Goal: Task Accomplishment & Management: Manage account settings

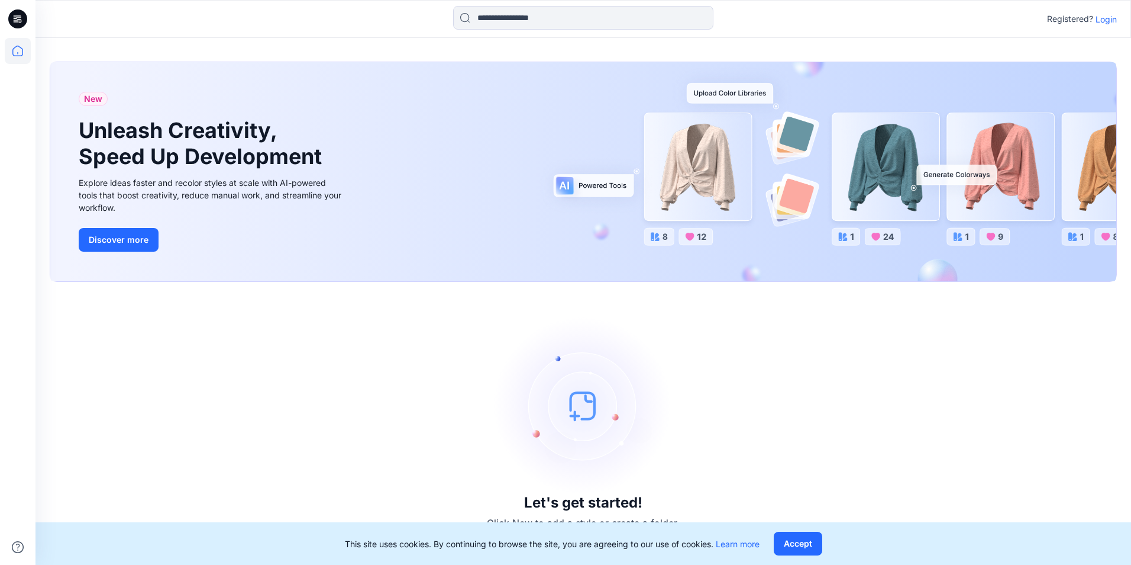
click at [1115, 14] on p "Login" at bounding box center [1106, 19] width 21 height 12
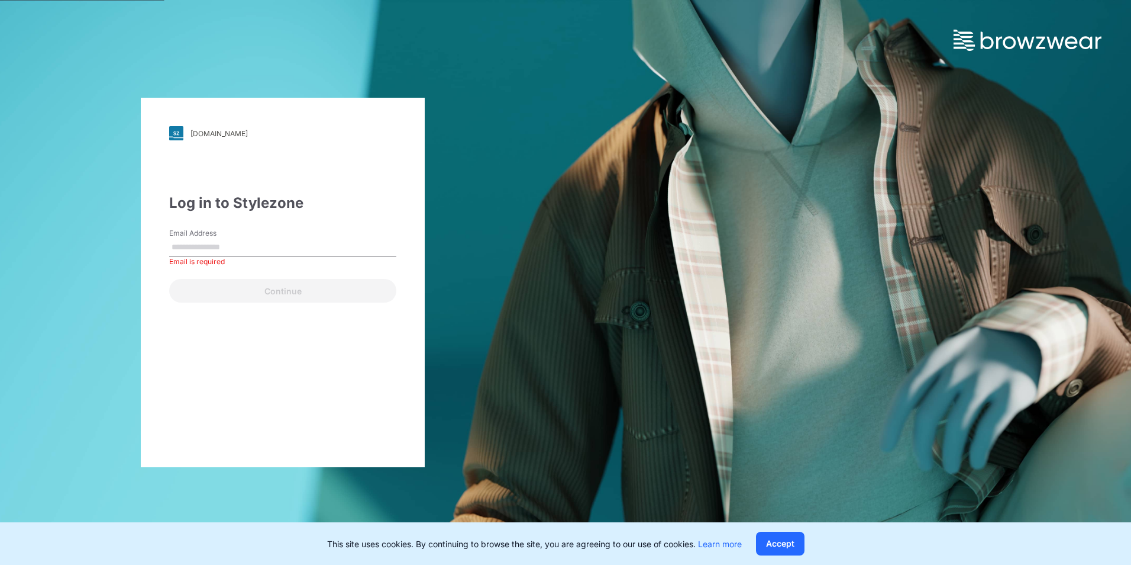
click at [210, 241] on input "Email Address" at bounding box center [282, 247] width 227 height 18
paste input "**********"
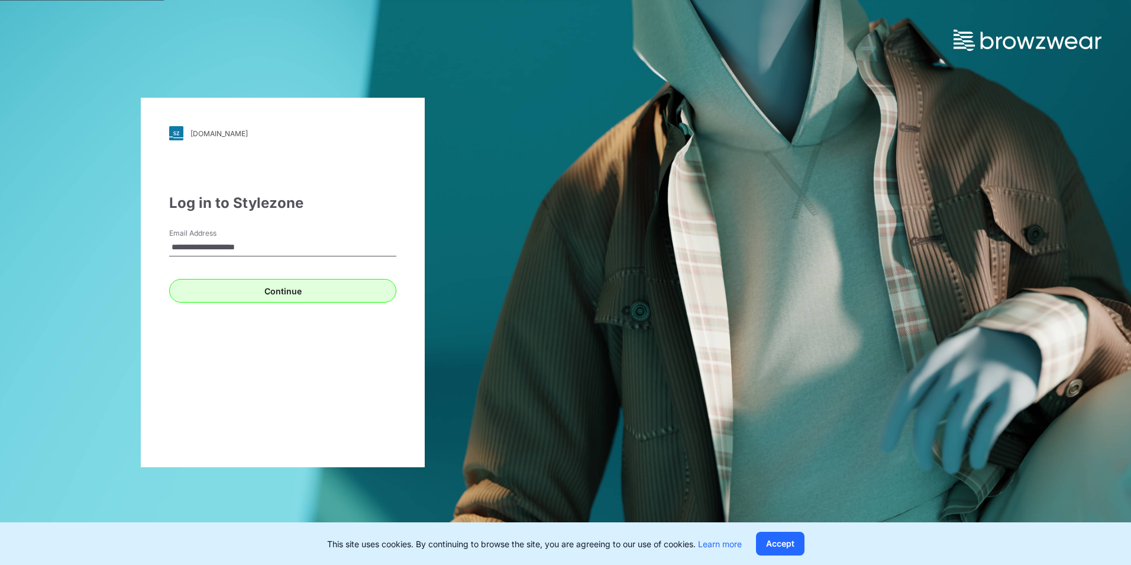
type input "**********"
click at [195, 292] on button "Continue" at bounding box center [282, 291] width 227 height 24
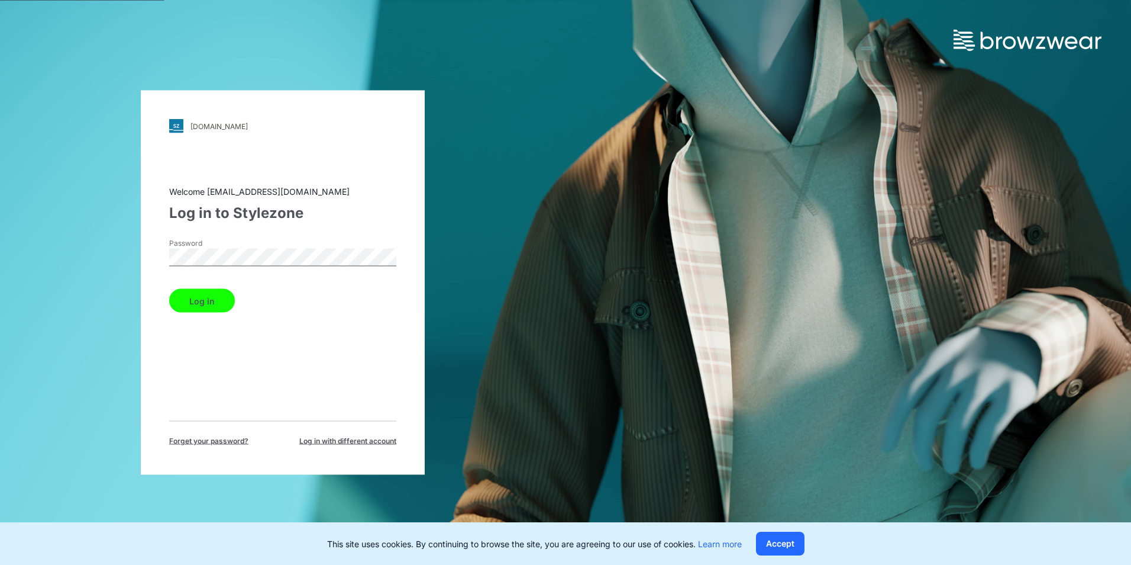
click at [185, 301] on button "Log in" at bounding box center [202, 301] width 66 height 24
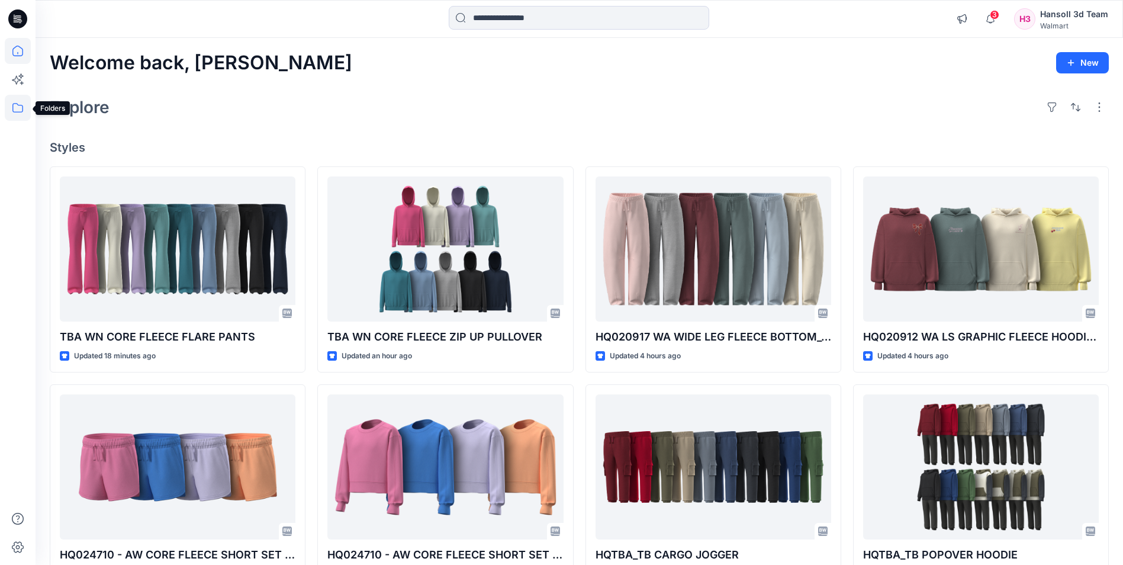
click at [19, 108] on icon at bounding box center [18, 108] width 26 height 26
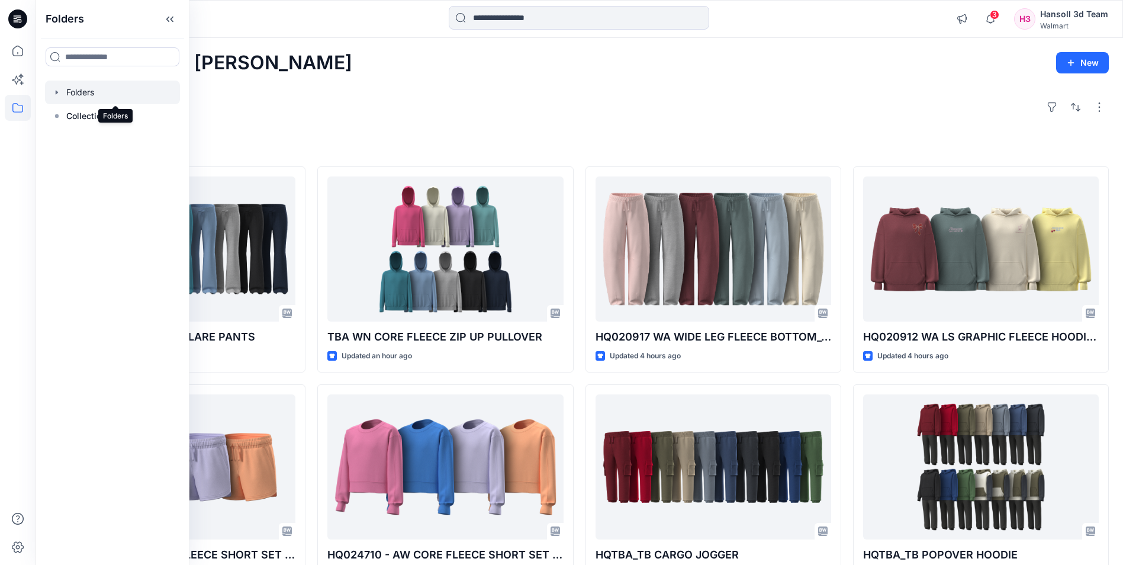
click at [117, 94] on div at bounding box center [112, 92] width 135 height 24
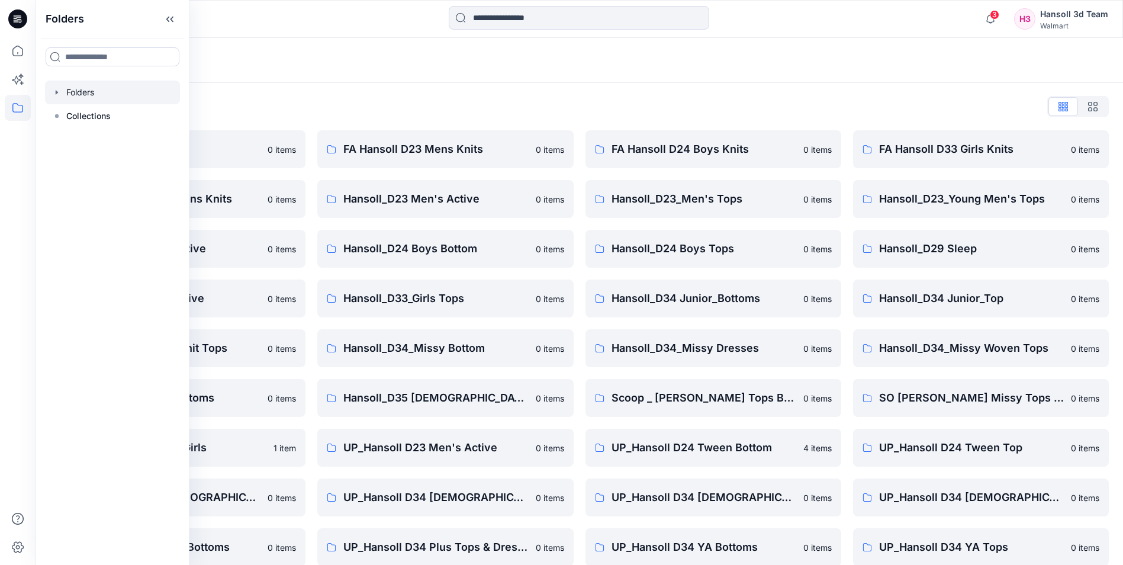
click at [313, 235] on div "EcoShot Hansoll 0 items FA Hansoll D34 Womens Knits 0 items Hansoll_D24 Boys Ac…" at bounding box center [579, 422] width 1059 height 585
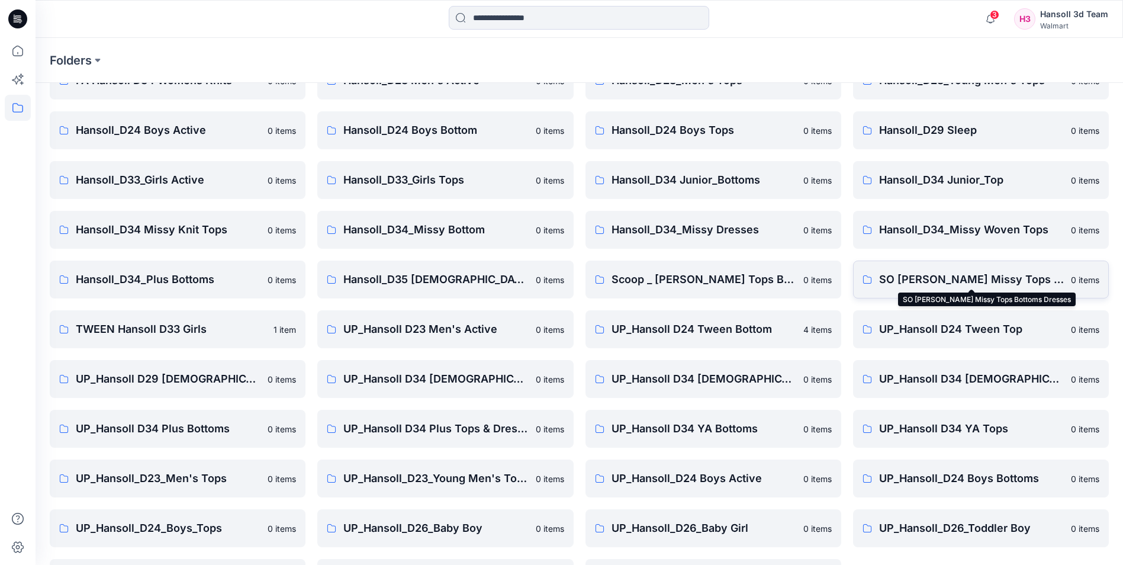
scroll to position [165, 0]
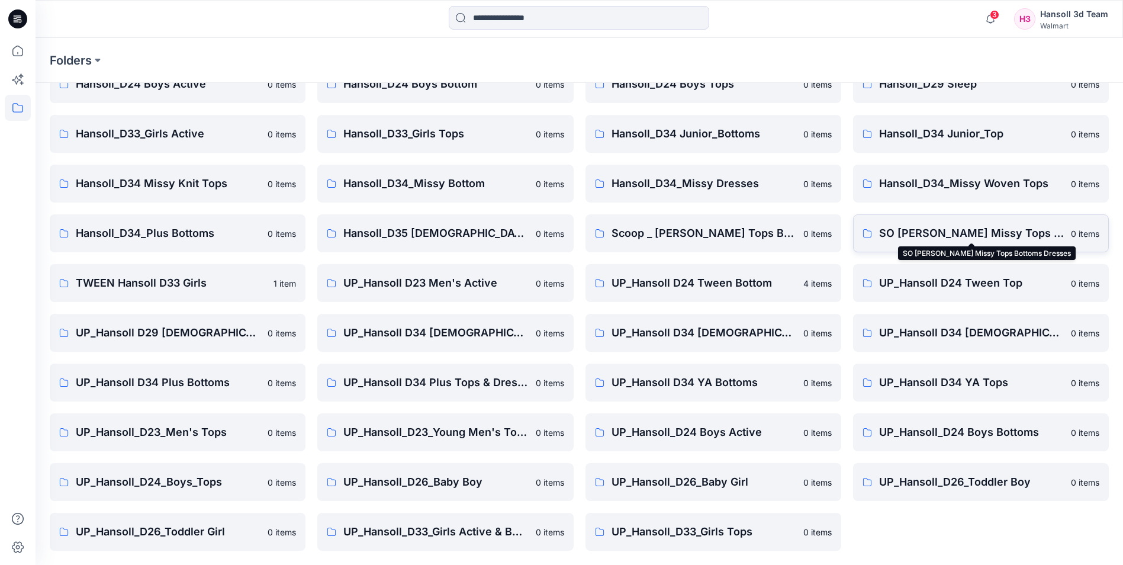
click at [999, 231] on p "SO [PERSON_NAME] Missy Tops Bottoms Dresses" at bounding box center [971, 233] width 185 height 17
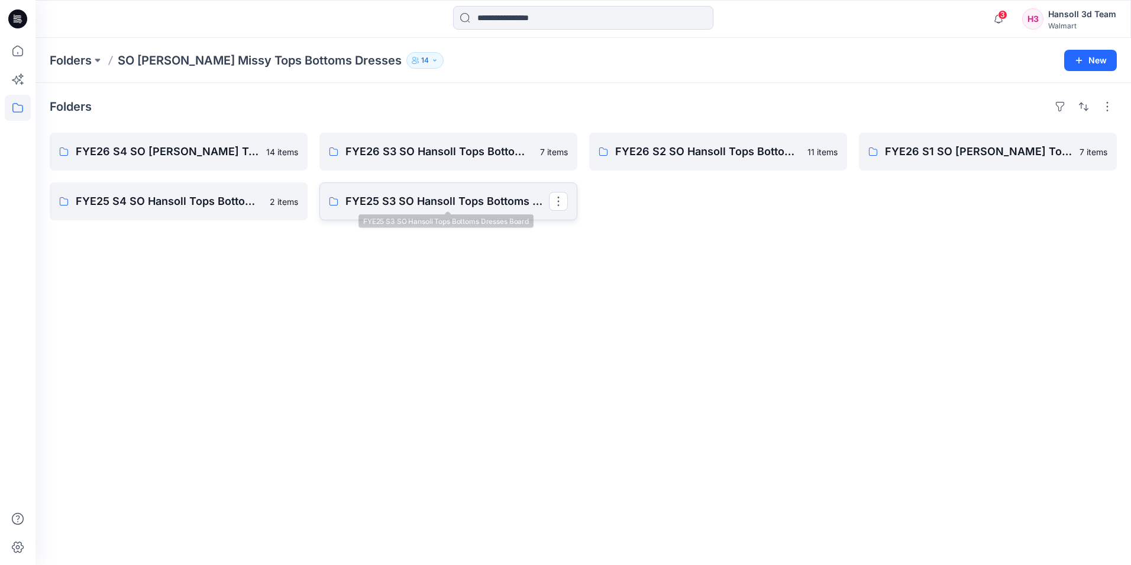
click at [485, 198] on p "FYE25 S3 SO Hansoll Tops Bottoms Dresses Board" at bounding box center [448, 201] width 204 height 17
click at [160, 195] on p "FYE25 S4 SO Hansoll Tops Bottoms Dresses Board" at bounding box center [178, 201] width 204 height 17
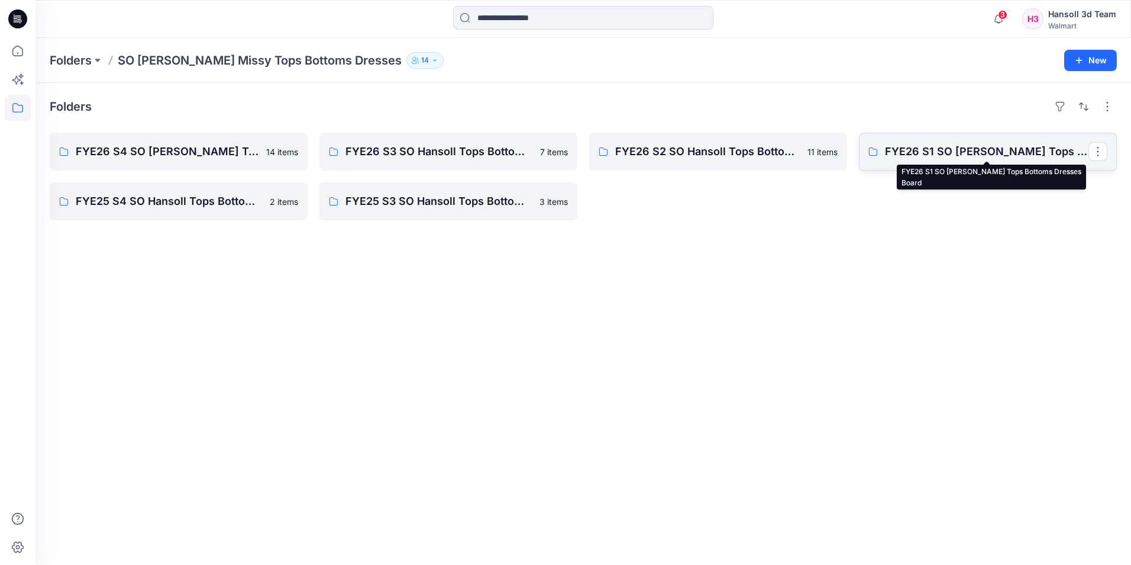
click at [972, 146] on p "FYE26 S1 SO [PERSON_NAME] Tops Bottoms Dresses Board" at bounding box center [987, 151] width 204 height 17
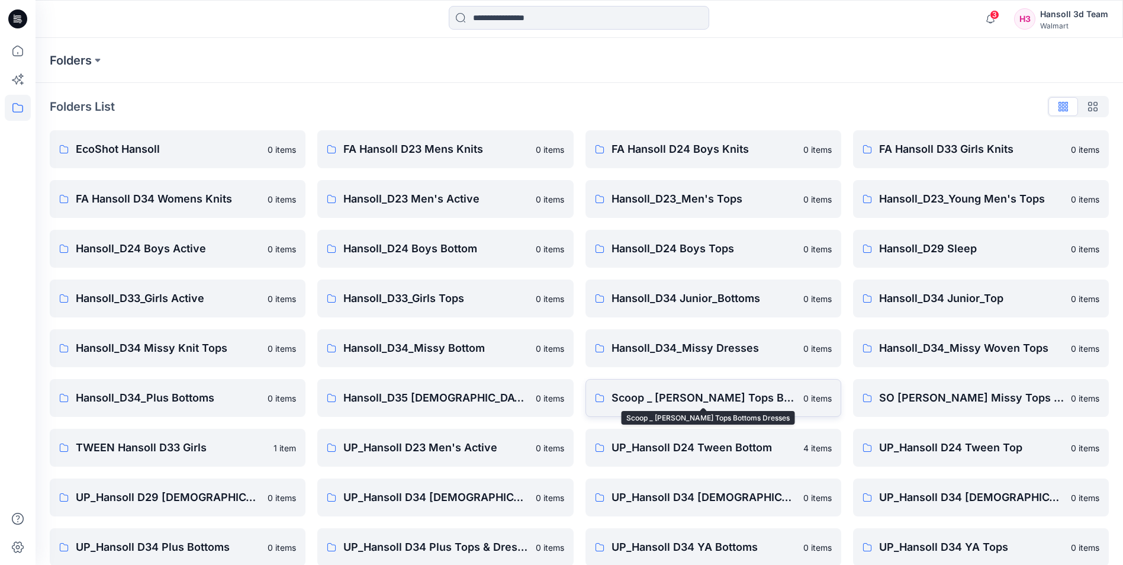
click at [704, 402] on p "Scoop _ [PERSON_NAME] Tops Bottoms Dresses" at bounding box center [703, 397] width 185 height 17
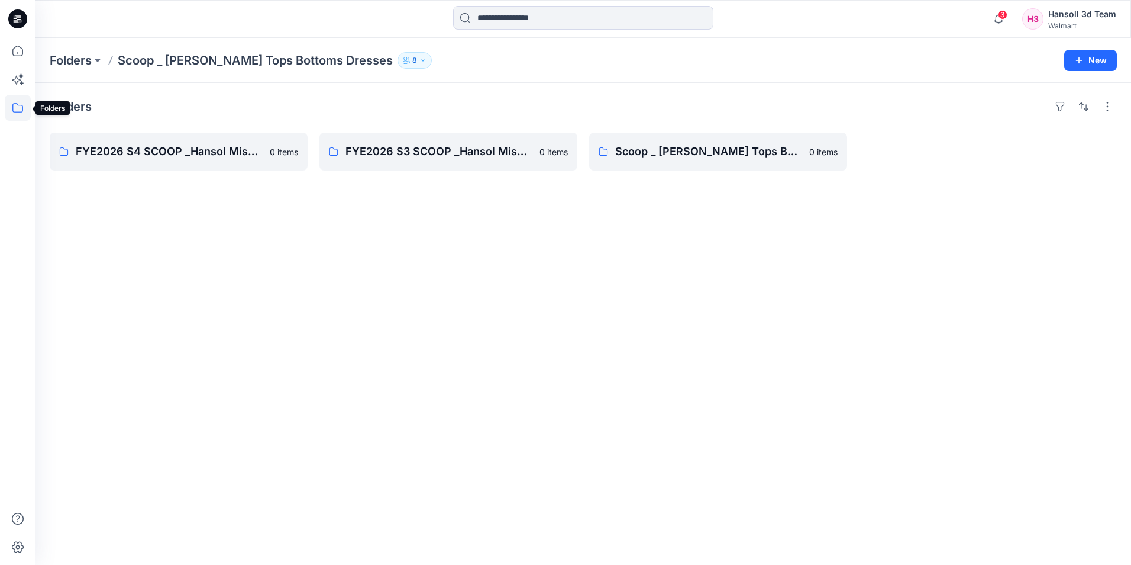
click at [9, 108] on icon at bounding box center [18, 108] width 26 height 26
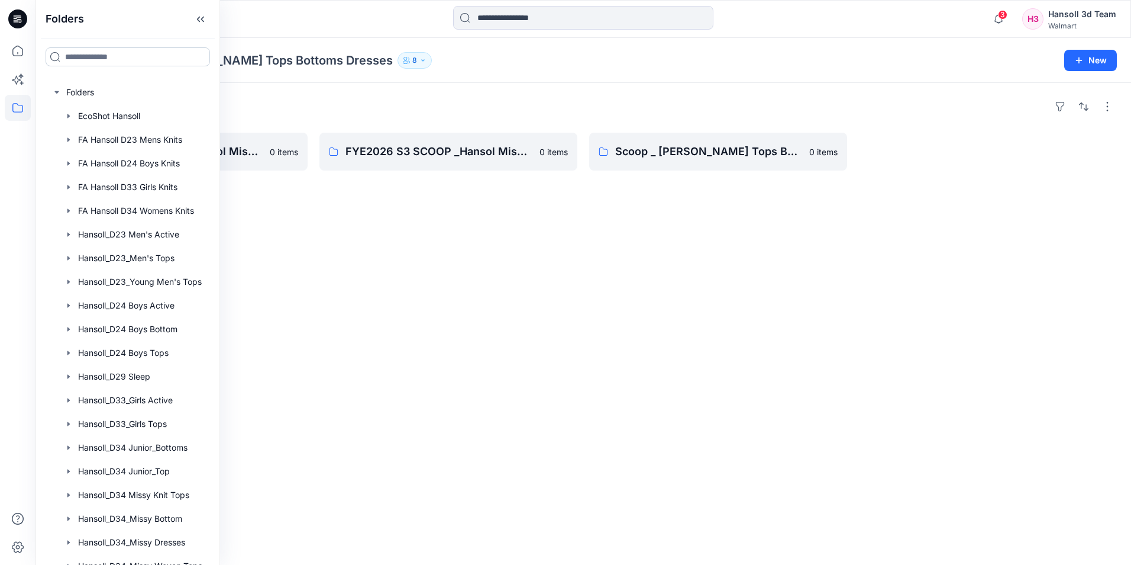
click at [122, 57] on input at bounding box center [128, 56] width 165 height 19
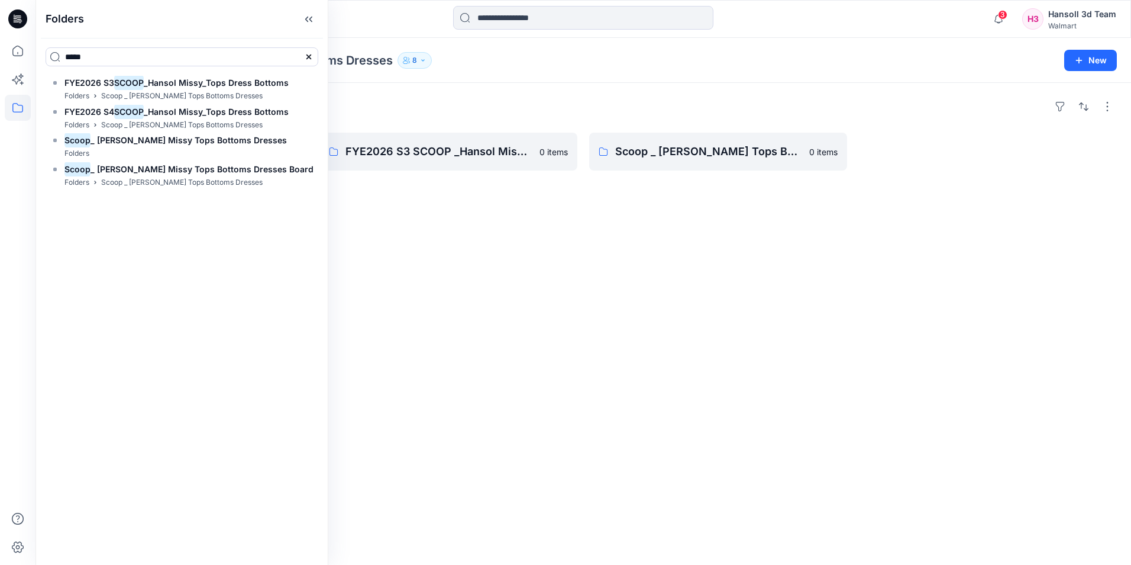
type input "*****"
click at [451, 309] on div "Folders FYE2026 S4 SCOOP _Hansol Missy_Tops Dress Bottoms 0 items FYE2026 S3 SC…" at bounding box center [584, 324] width 1096 height 482
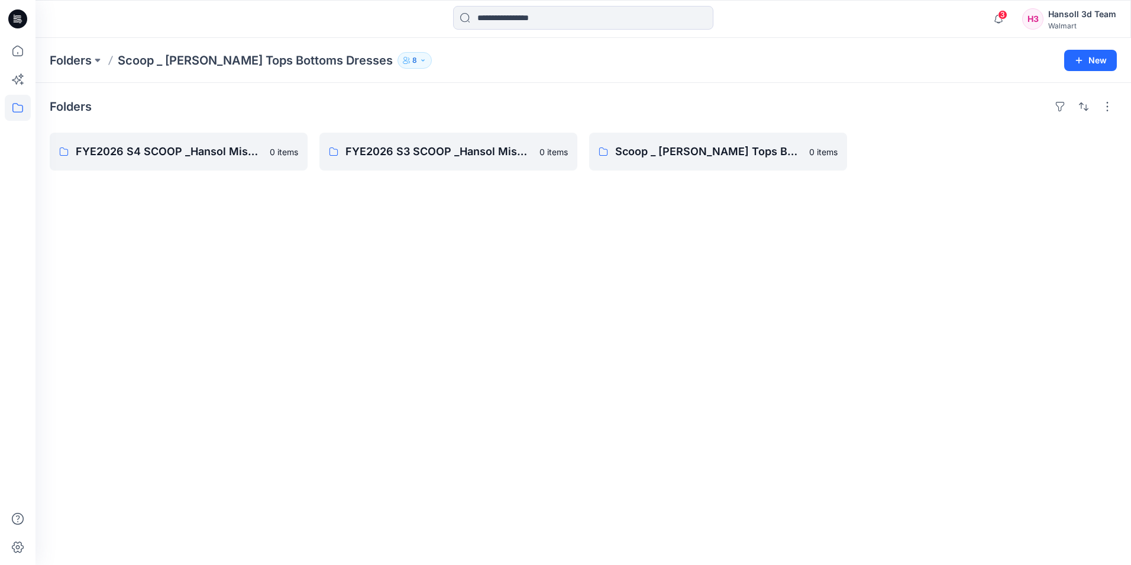
click at [774, 349] on div "Folders FYE2026 S4 SCOOP _Hansol Missy_Tops Dress Bottoms 0 items FYE2026 S3 SC…" at bounding box center [584, 324] width 1096 height 482
drag, startPoint x: 467, startPoint y: 311, endPoint x: 467, endPoint y: 320, distance: 8.3
click at [467, 311] on div "Folders FYE2026 S4 SCOOP _Hansol Missy_Tops Dress Bottoms 0 items FYE2026 S3 SC…" at bounding box center [584, 324] width 1096 height 482
click at [718, 154] on p "Scoop _ [PERSON_NAME] Tops Bottoms Dresses Board" at bounding box center [717, 151] width 204 height 17
click at [459, 152] on p "FYE2026 S3 SCOOP _Hansol Missy_Tops Dress Bottoms" at bounding box center [448, 151] width 204 height 17
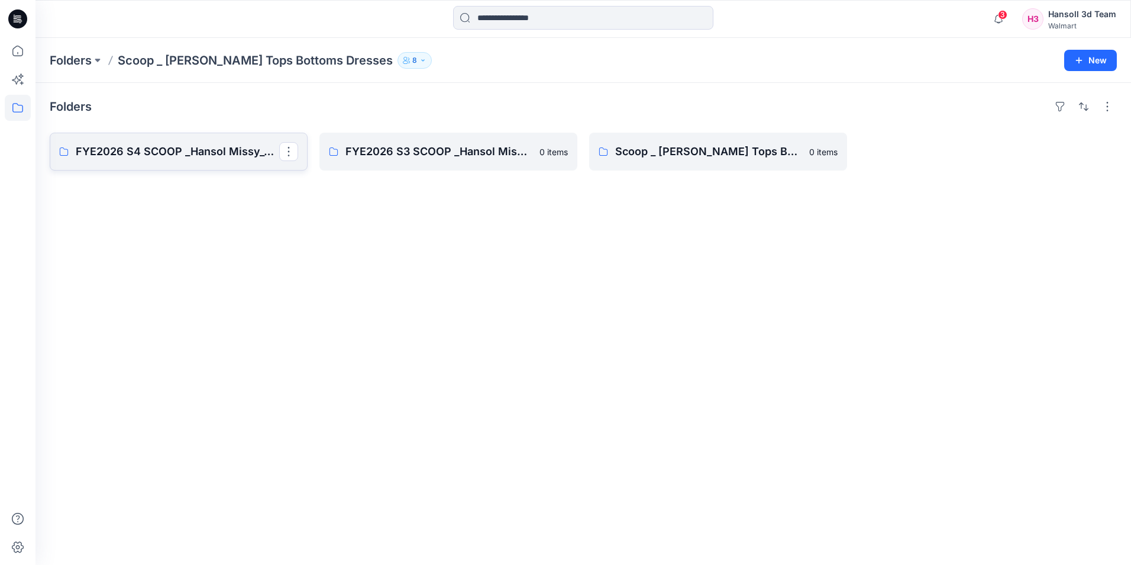
click at [173, 156] on p "FYE2026 S4 SCOOP _Hansol Missy_Tops Dress Bottoms" at bounding box center [178, 151] width 204 height 17
click at [457, 301] on div "Folders FYE2026 S4 SCOOP _Hansol Missy_Tops Dress Bottoms 0 items FYE2026 S3 SC…" at bounding box center [584, 324] width 1096 height 482
click at [12, 106] on icon at bounding box center [18, 108] width 26 height 26
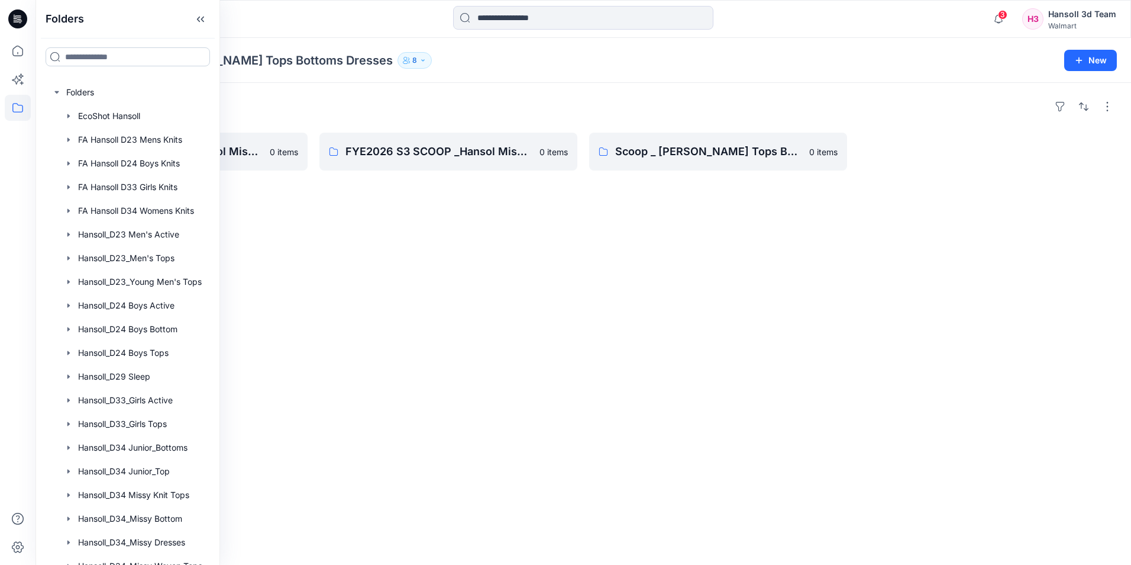
click at [144, 60] on input at bounding box center [128, 56] width 165 height 19
type input "**"
click at [134, 212] on div at bounding box center [128, 211] width 166 height 24
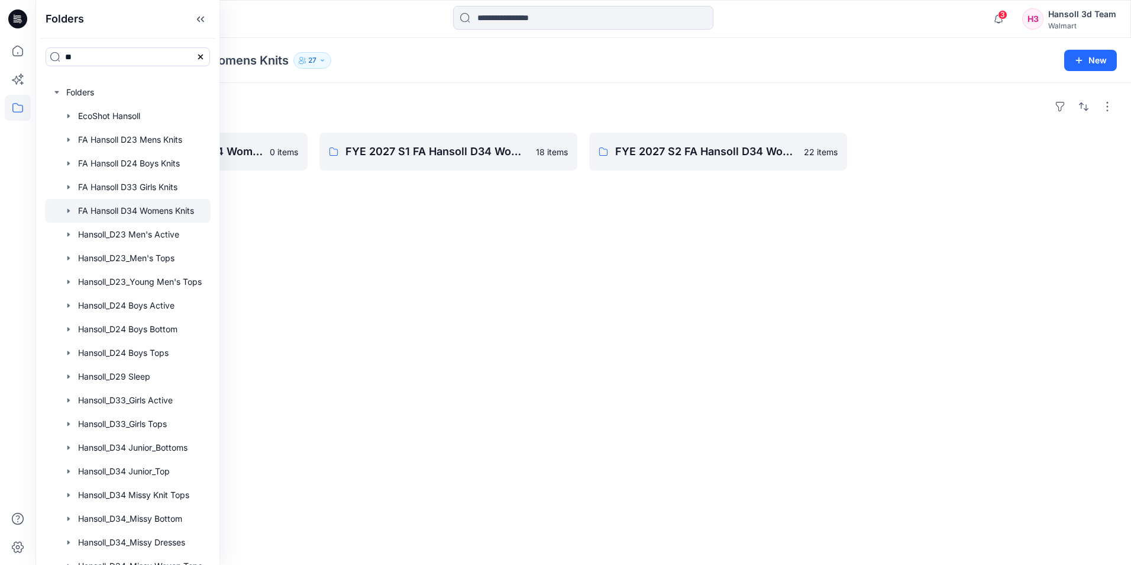
click at [394, 311] on div "Folders FYE 2027 S3 FA Hansoll D34 Womens Knits 0 items FYE 2027 S1 FA Hansoll …" at bounding box center [584, 324] width 1096 height 482
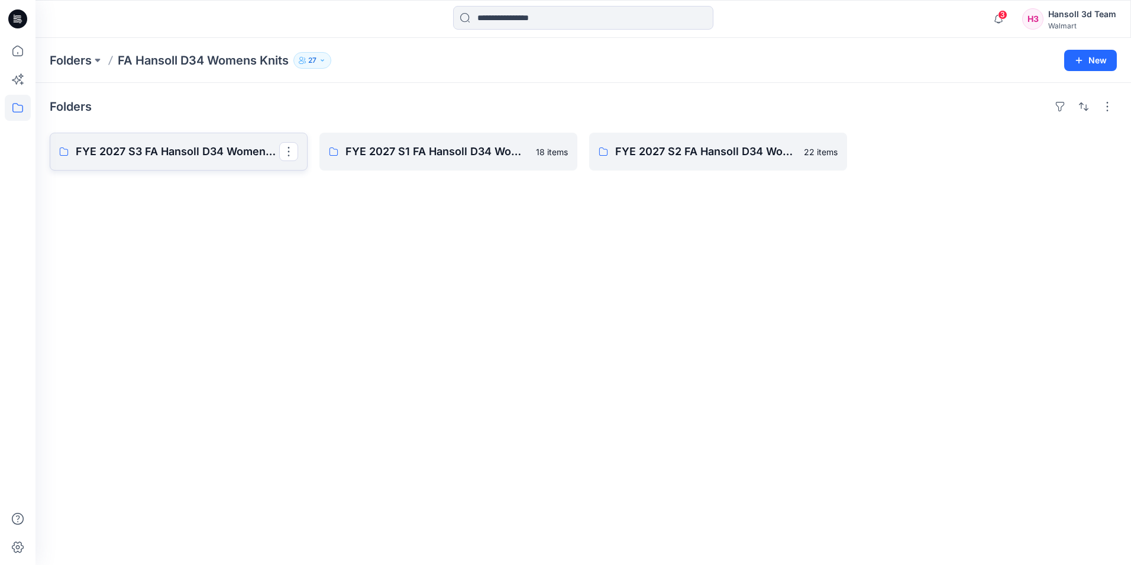
click at [121, 151] on p "FYE 2027 S3 FA Hansoll D34 Womens Knits" at bounding box center [178, 151] width 204 height 17
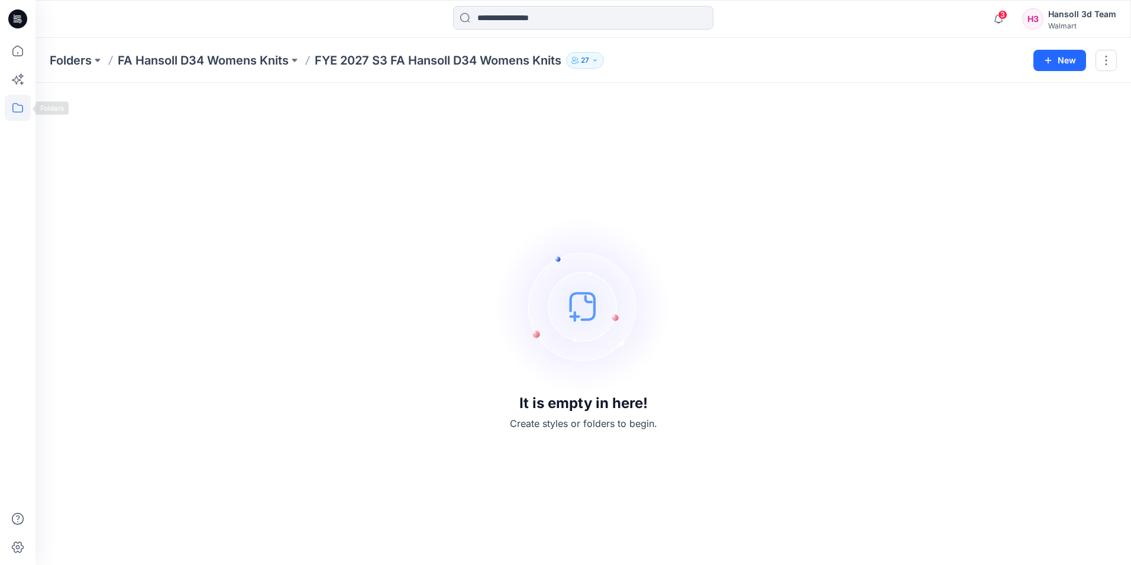
click at [22, 110] on icon at bounding box center [18, 108] width 26 height 26
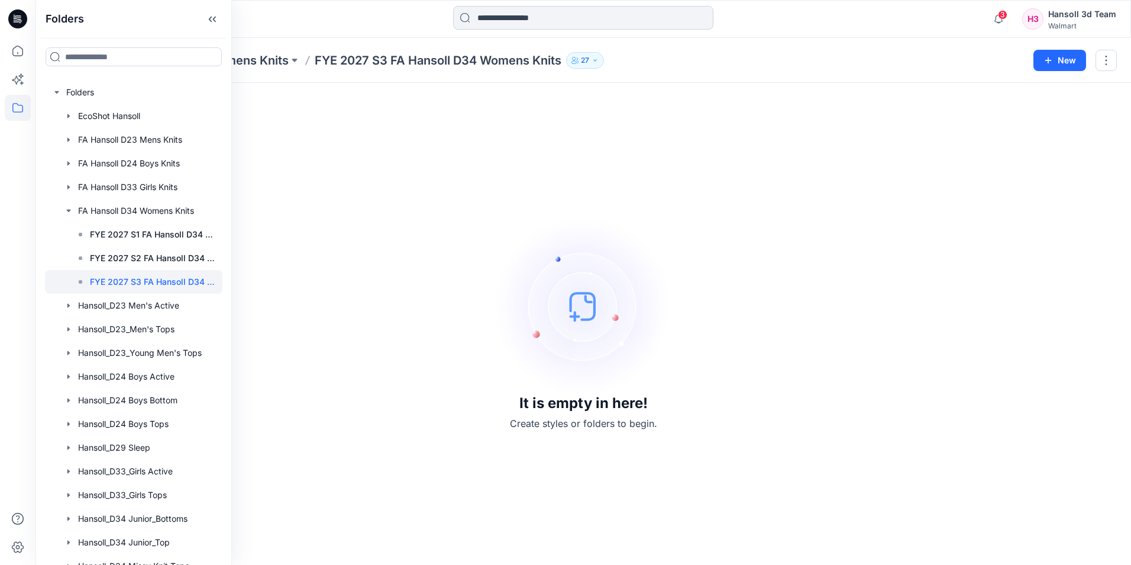
click at [525, 26] on input at bounding box center [583, 18] width 260 height 24
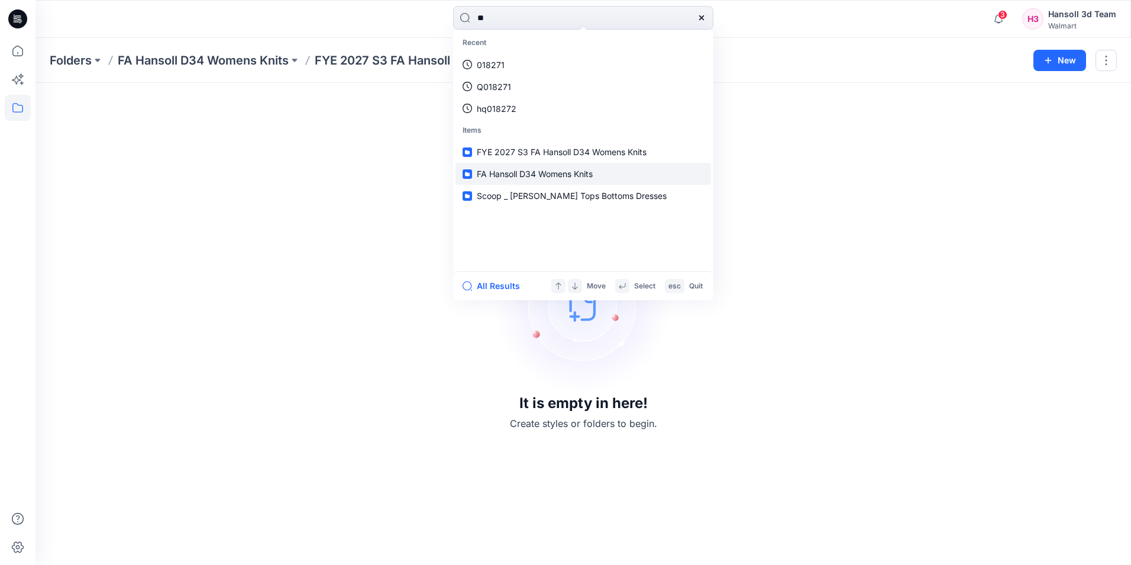
type input "**"
click at [501, 180] on p "FA Hansoll D34 Womens Knits" at bounding box center [535, 173] width 116 height 12
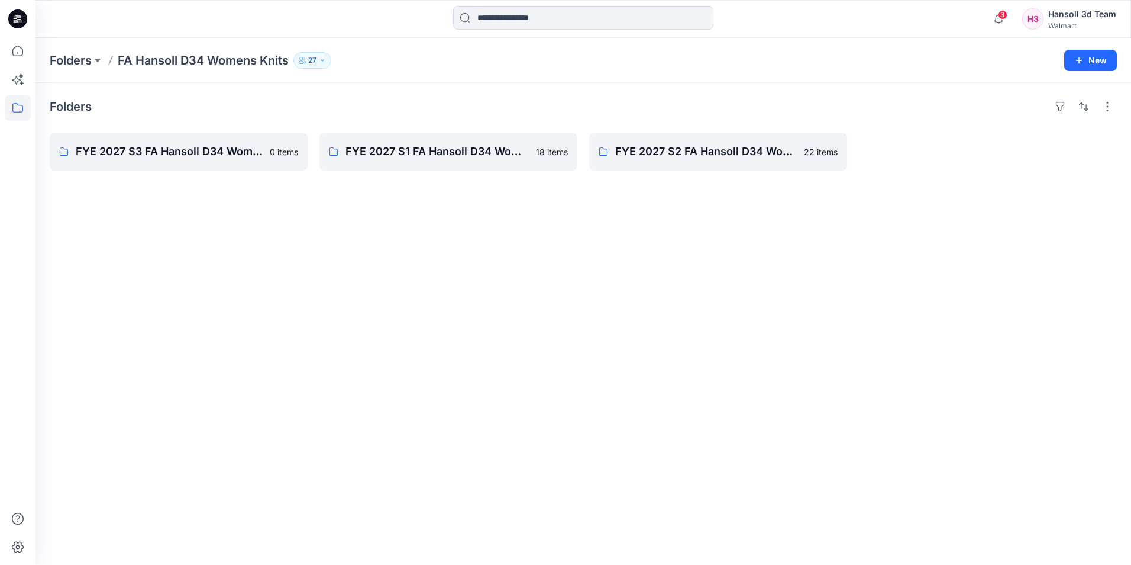
click at [15, 17] on icon at bounding box center [15, 17] width 2 height 1
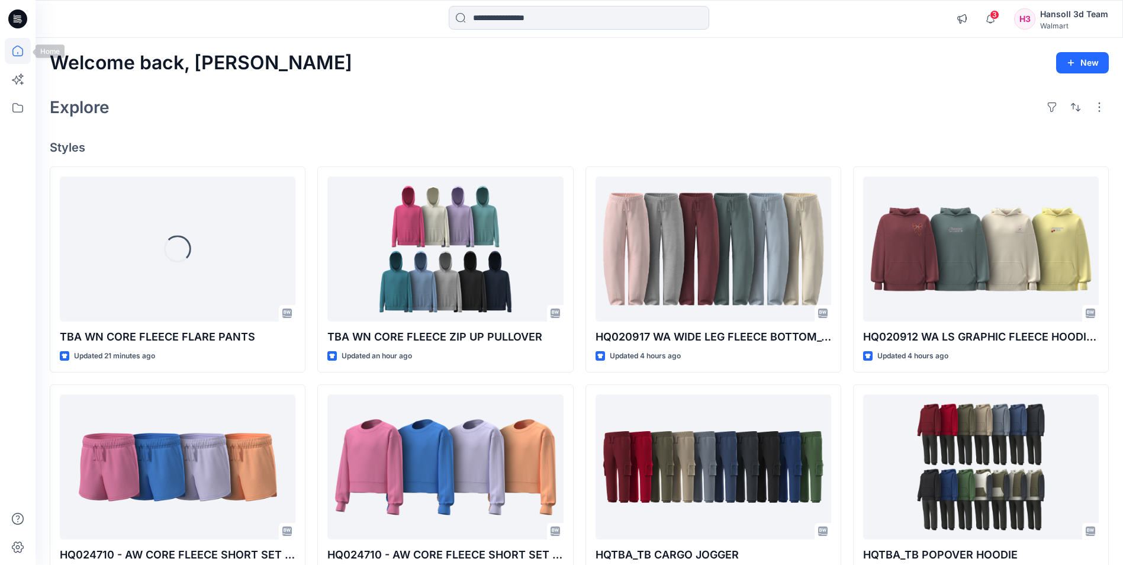
click at [20, 54] on icon at bounding box center [18, 51] width 26 height 26
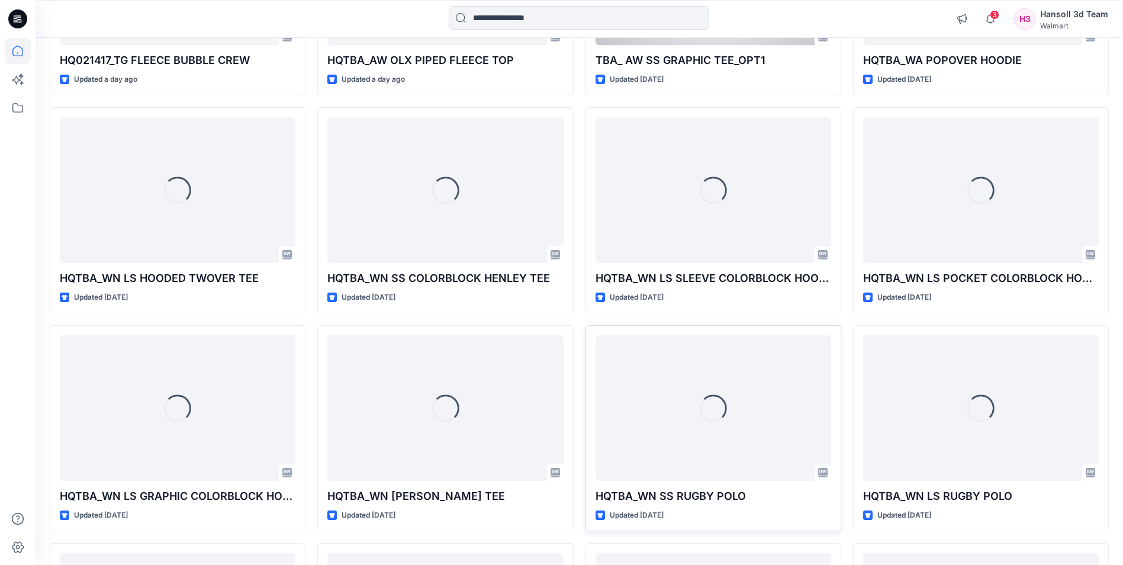
scroll to position [1426, 0]
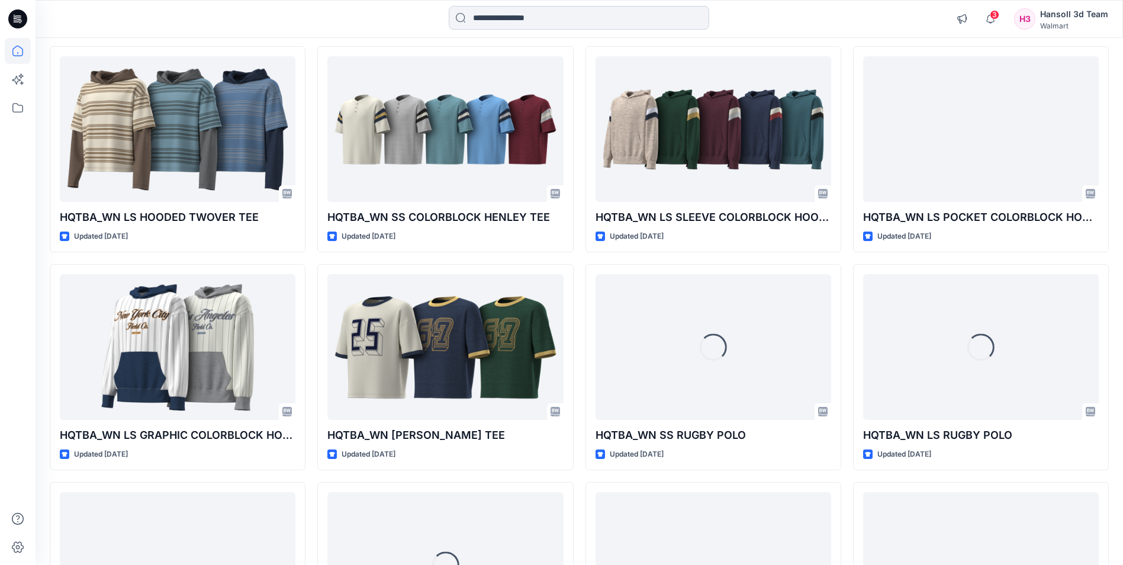
click at [552, 27] on input at bounding box center [579, 18] width 260 height 24
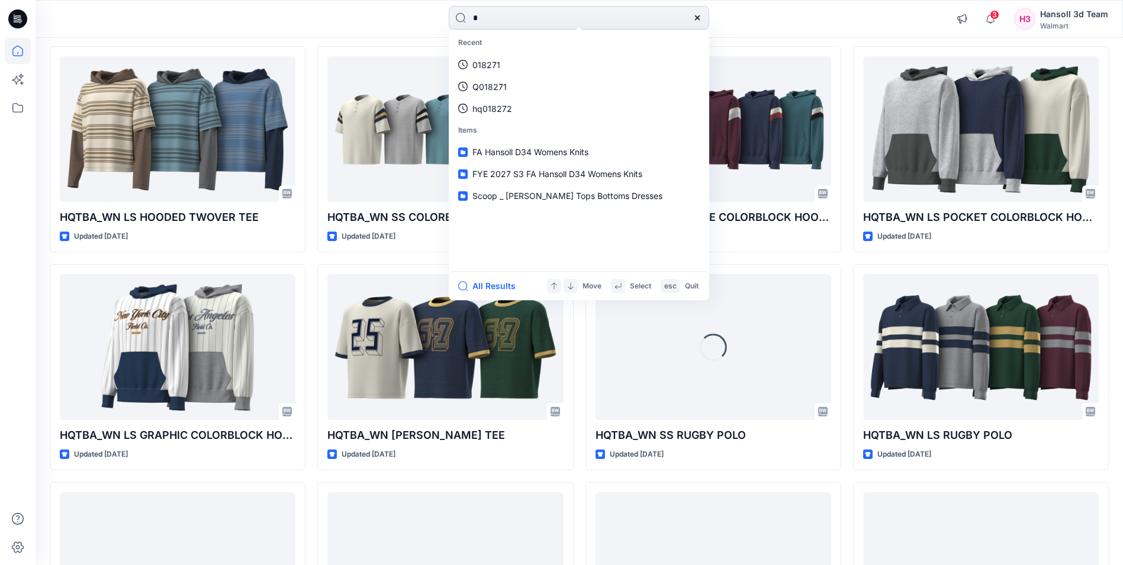
type input "**"
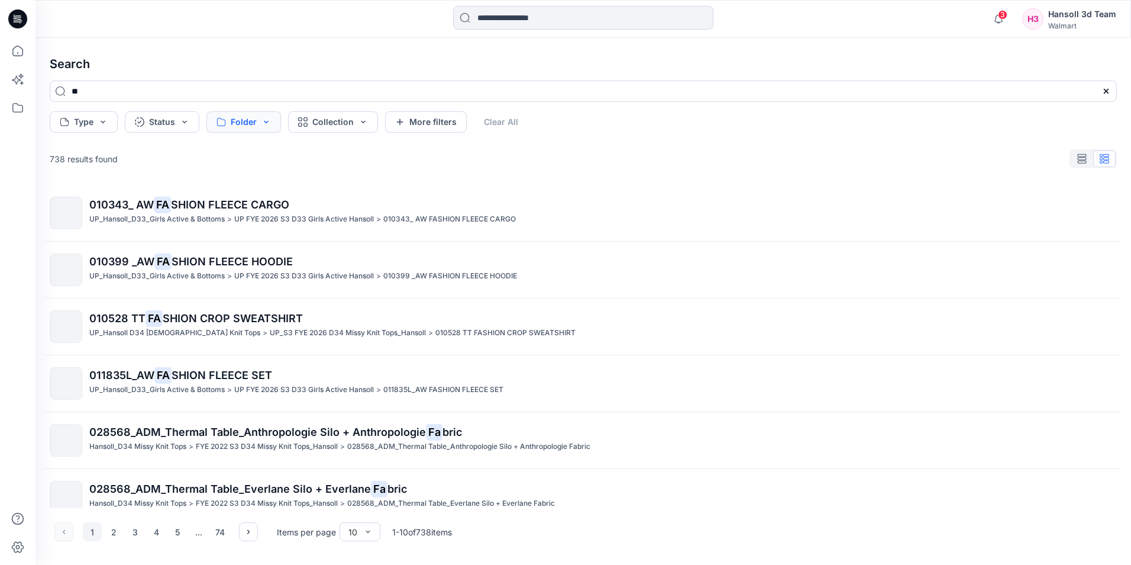
click at [230, 122] on button "Folder" at bounding box center [244, 121] width 75 height 21
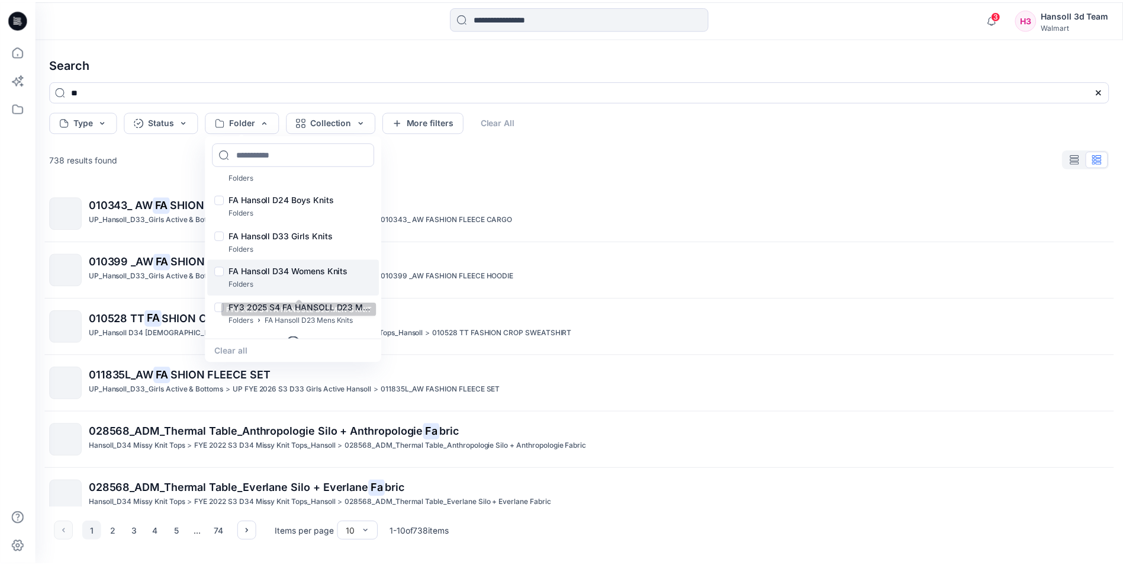
scroll to position [721, 0]
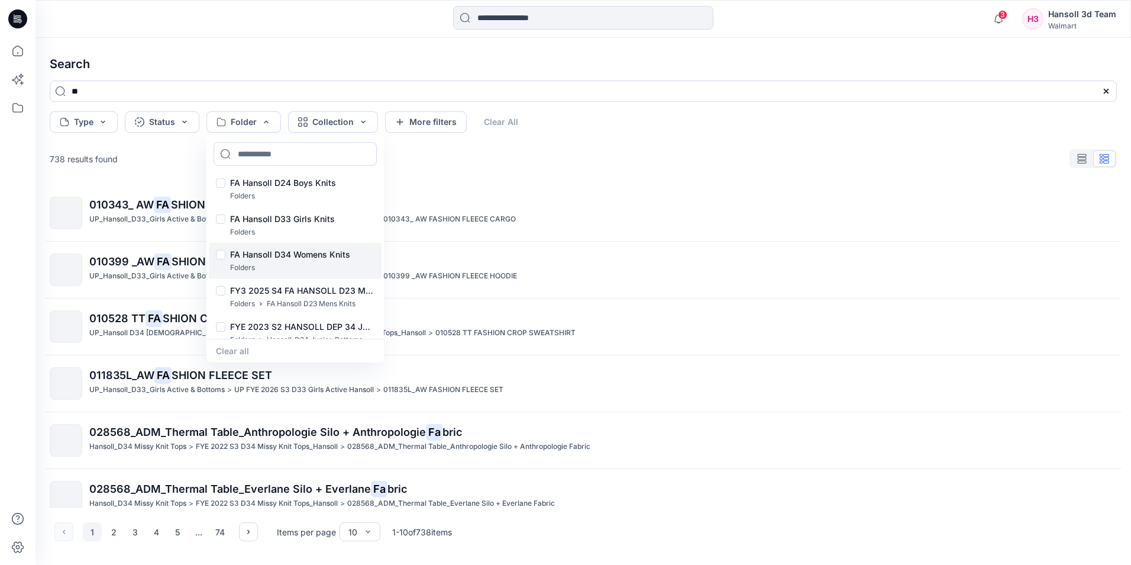
click at [279, 262] on p "FA Hansoll D34 Womens Knits" at bounding box center [290, 254] width 120 height 14
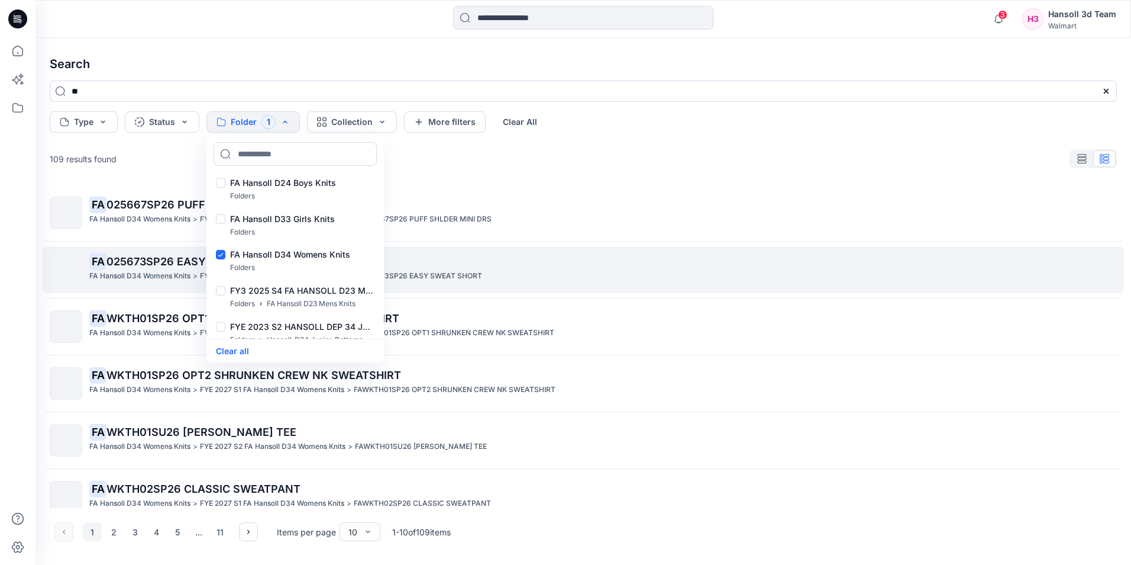
click at [126, 257] on span "025673SP26 EASY SWEAT SHORT" at bounding box center [197, 261] width 180 height 12
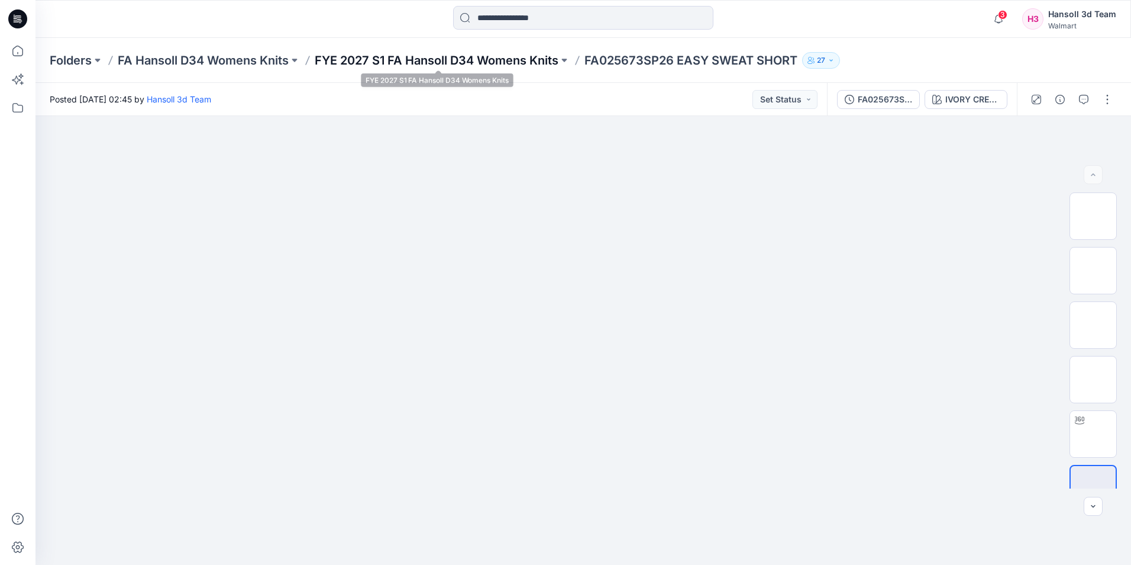
click at [397, 60] on p "FYE 2027 S1 FA Hansoll D34 Womens Knits" at bounding box center [437, 60] width 244 height 17
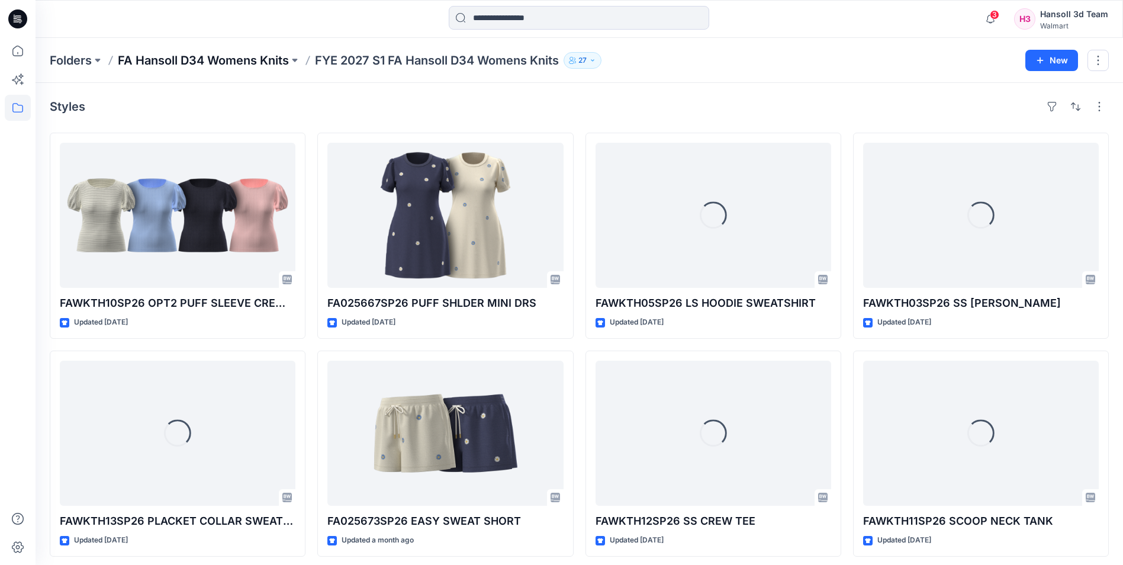
click at [226, 56] on p "FA Hansoll D34 Womens Knits" at bounding box center [203, 60] width 171 height 17
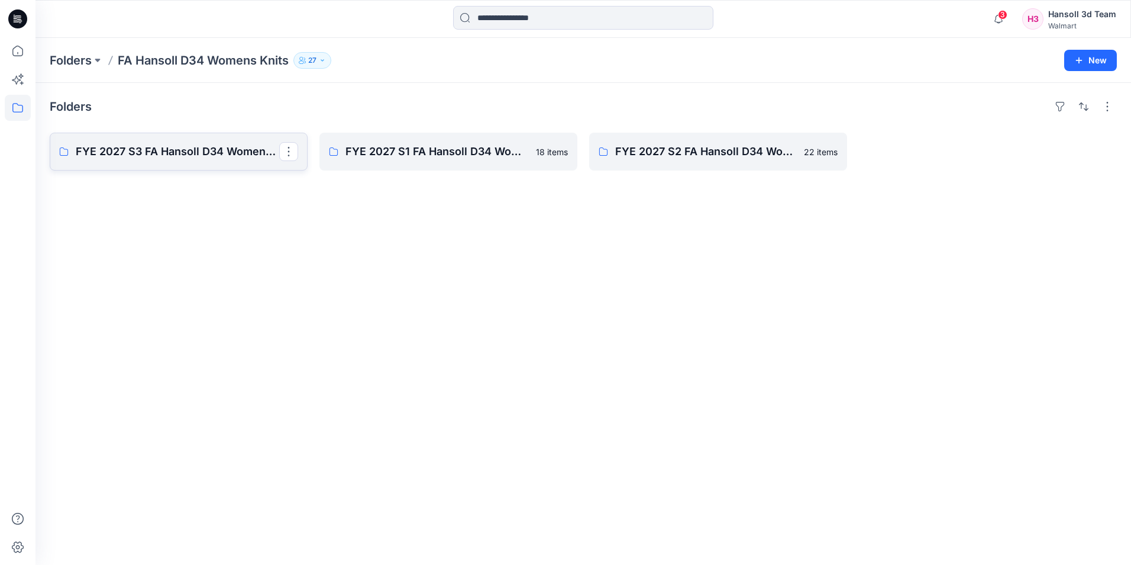
click at [195, 146] on p "FYE 2027 S3 FA Hansoll D34 Womens Knits" at bounding box center [178, 151] width 204 height 17
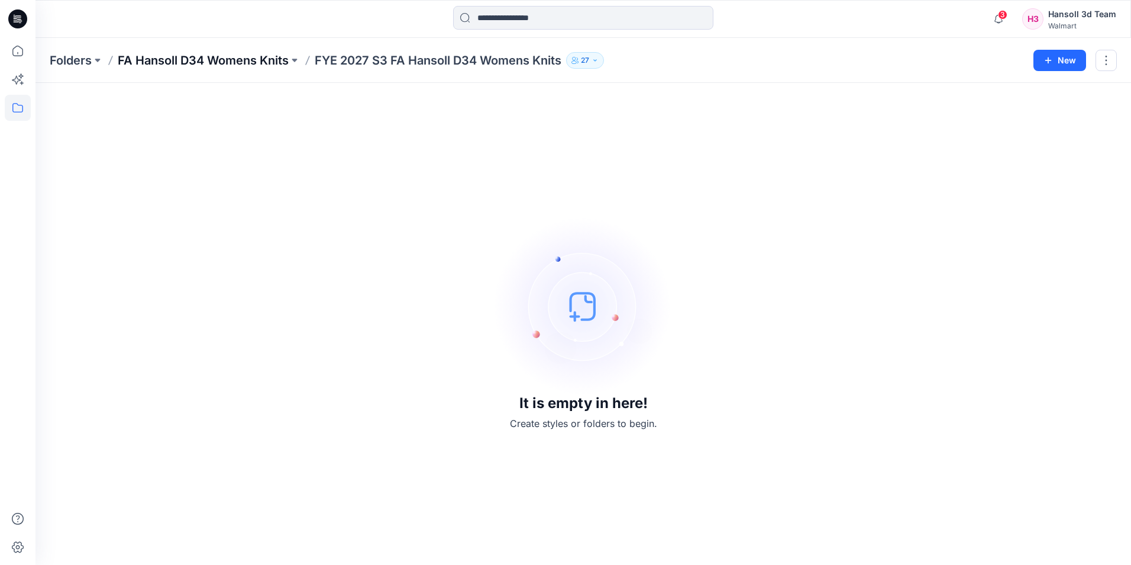
click at [210, 65] on p "FA Hansoll D34 Womens Knits" at bounding box center [203, 60] width 171 height 17
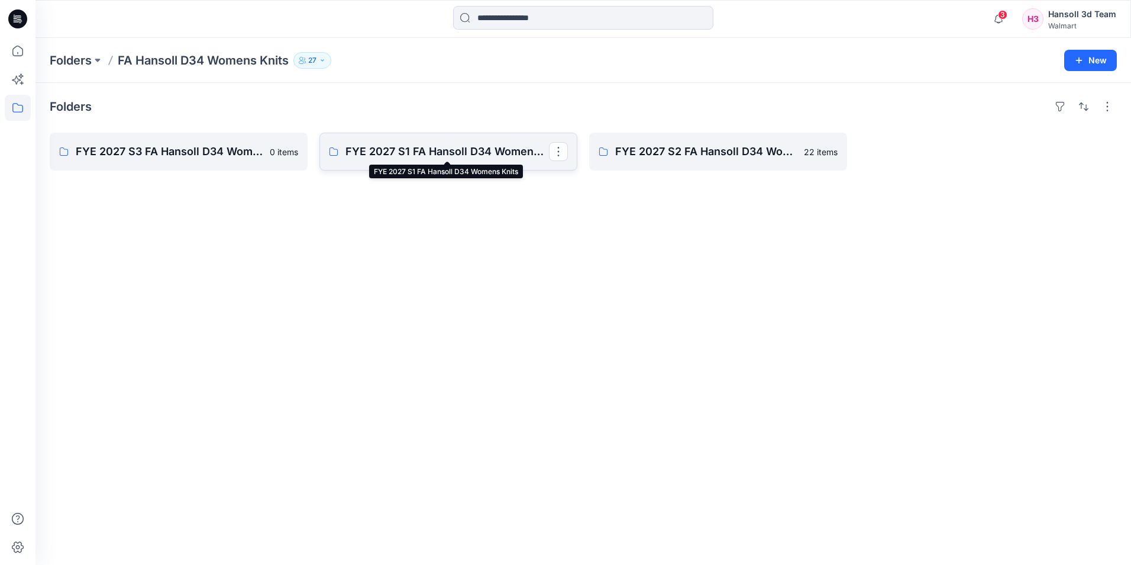
click at [441, 147] on p "FYE 2027 S1 FA Hansoll D34 Womens Knits" at bounding box center [448, 151] width 204 height 17
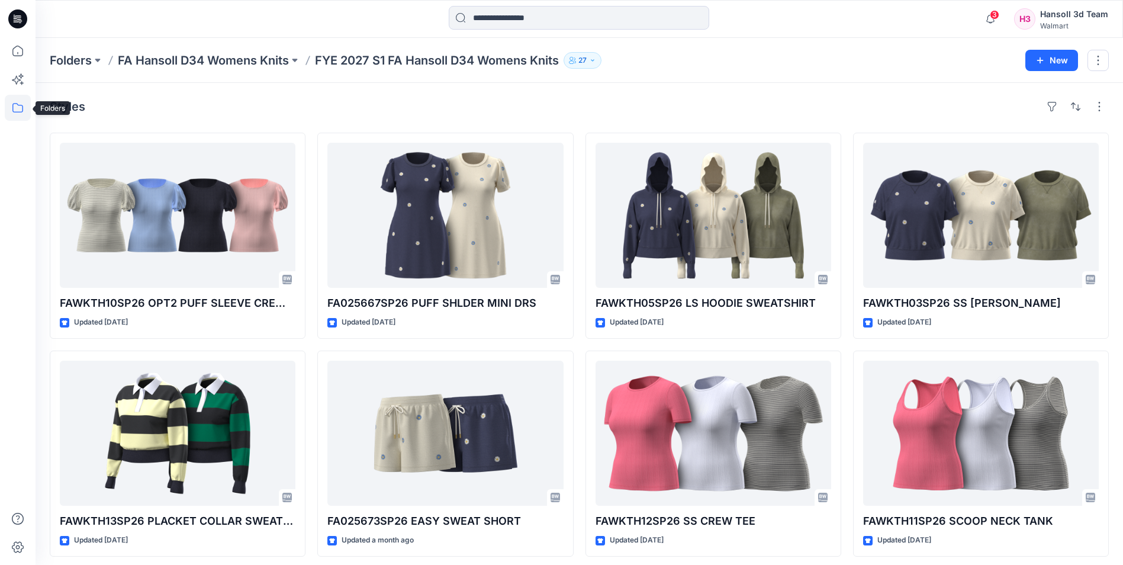
click at [12, 109] on icon at bounding box center [18, 108] width 26 height 26
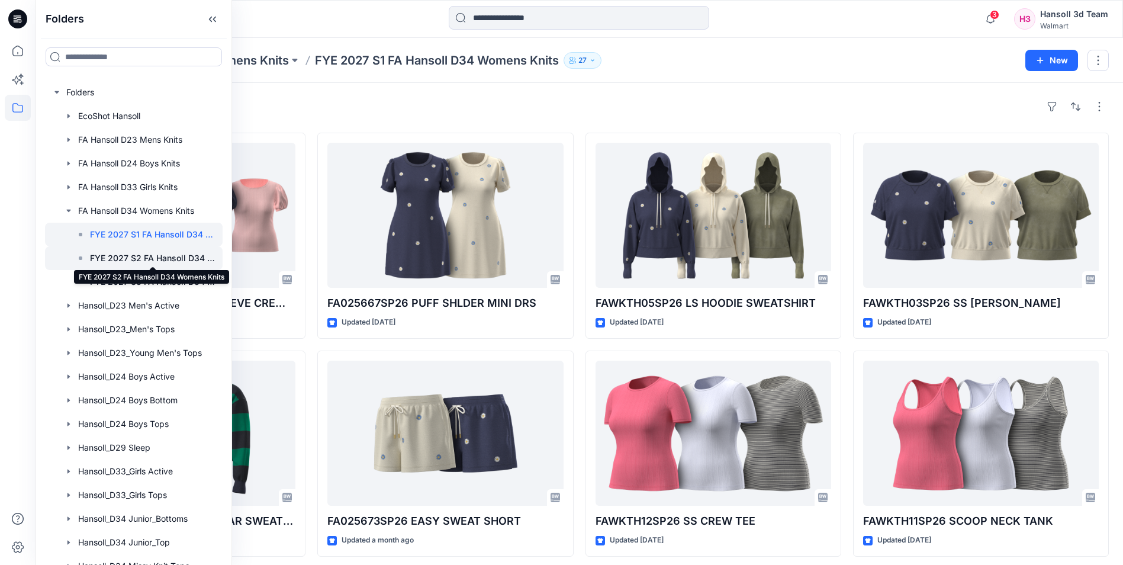
click at [124, 253] on p "FYE 2027 S2 FA Hansoll D34 Womens Knits" at bounding box center [152, 258] width 125 height 14
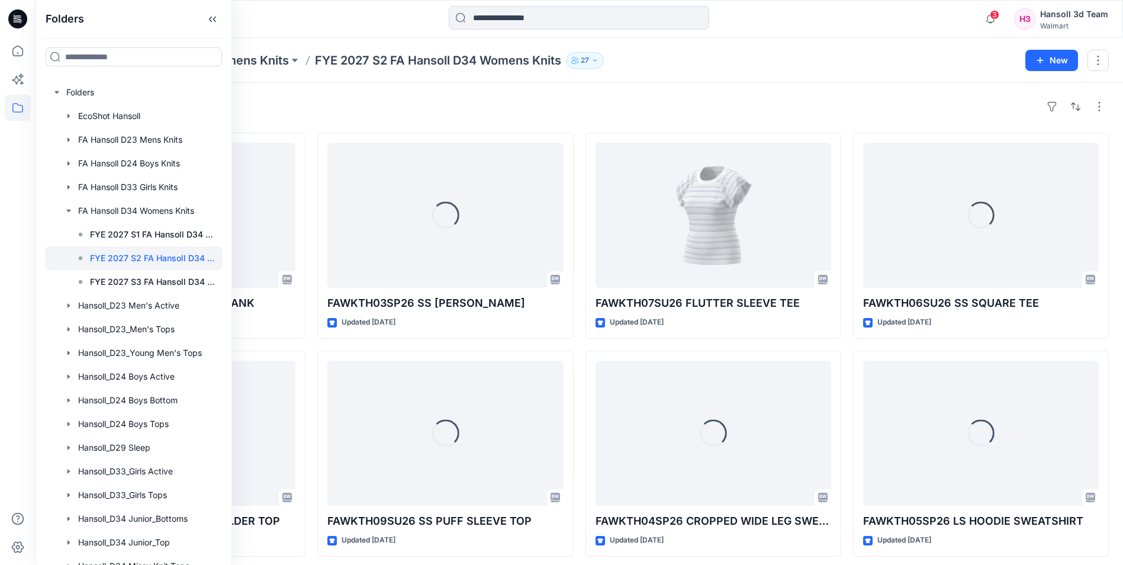
click at [410, 40] on div "Folders FA Hansoll D34 Womens Knits FYE 2027 S2 FA Hansoll D34 Womens Knits 27 …" at bounding box center [579, 60] width 1087 height 45
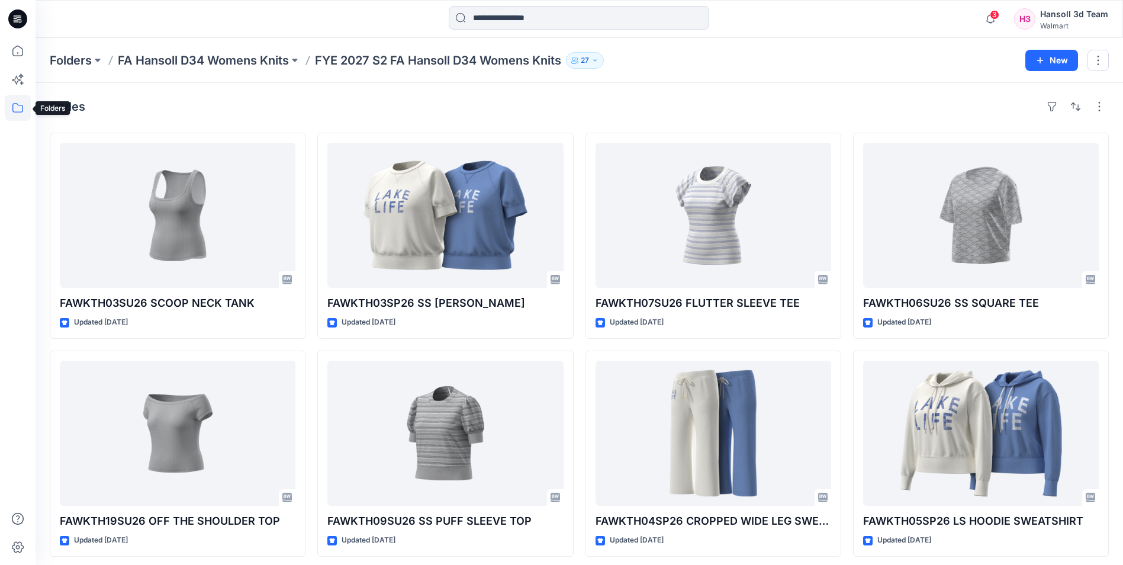
click at [20, 102] on icon at bounding box center [18, 108] width 26 height 26
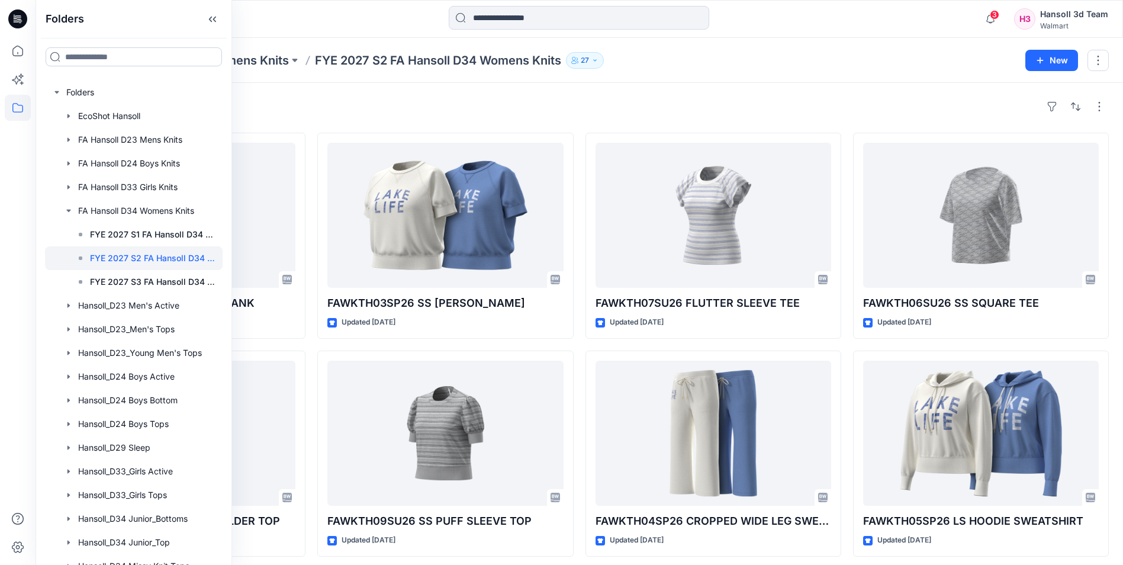
click at [101, 61] on input at bounding box center [134, 56] width 176 height 19
type input "*****"
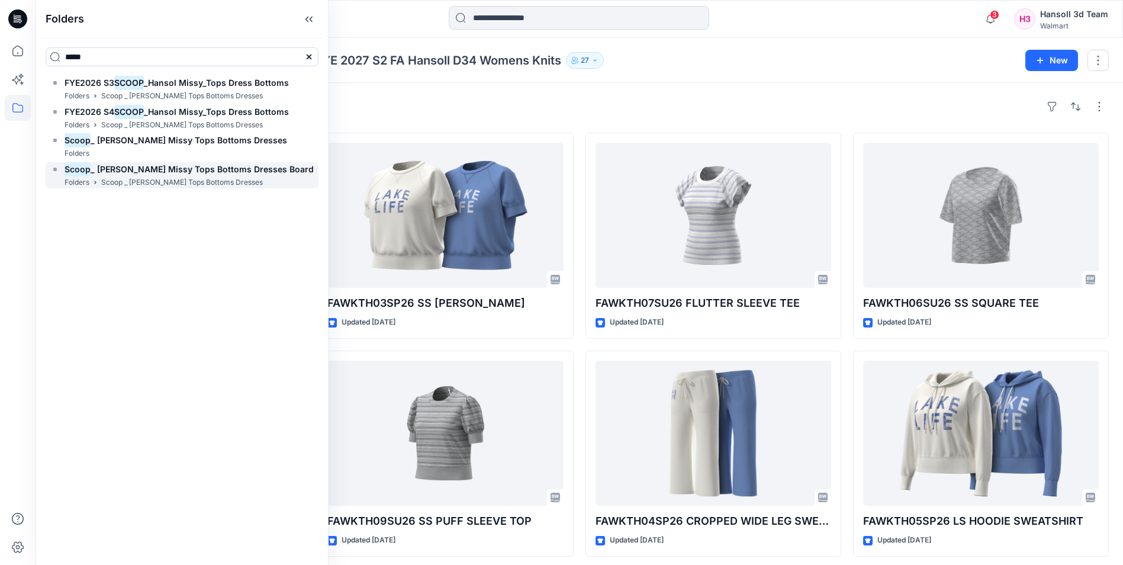
click at [112, 172] on span "_ [PERSON_NAME] Missy Tops Bottoms Dresses Board" at bounding box center [202, 169] width 223 height 10
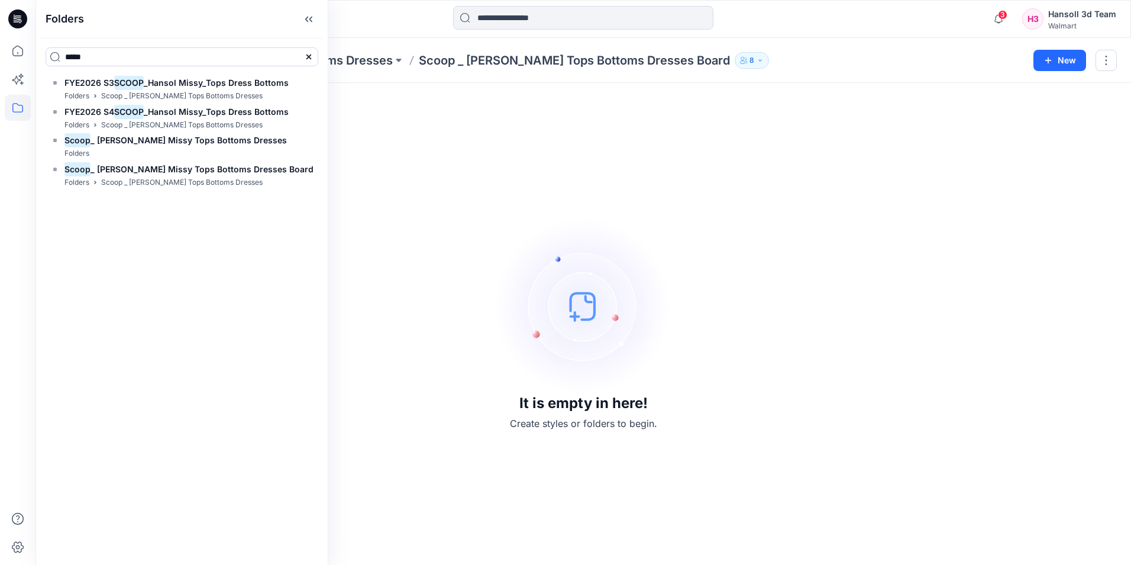
click at [396, 172] on div "It is empty in here! Create styles or folders to begin." at bounding box center [583, 323] width 1067 height 453
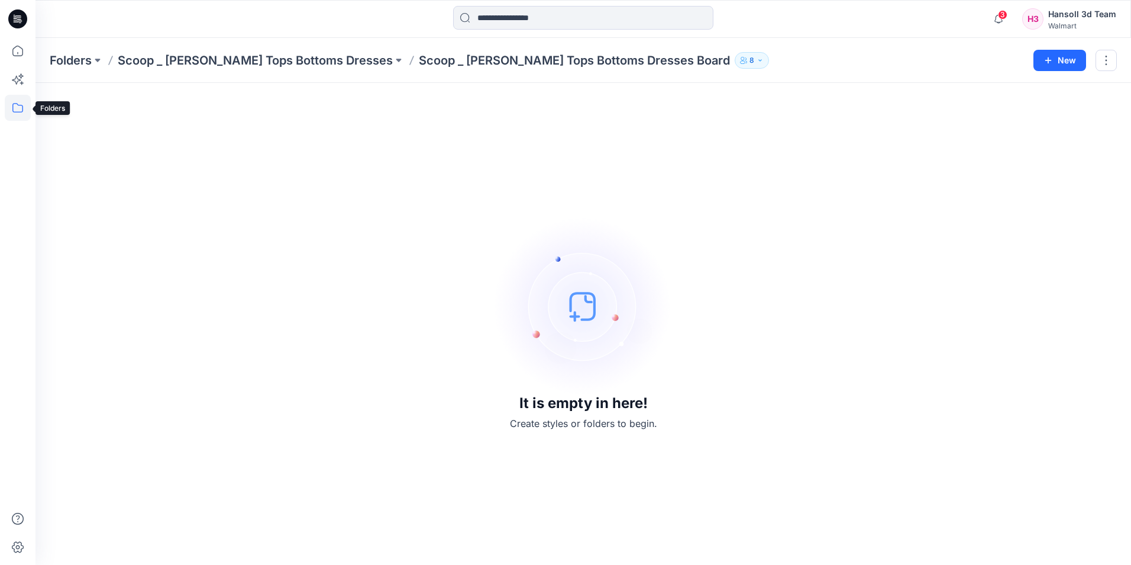
click at [20, 104] on icon at bounding box center [18, 108] width 26 height 26
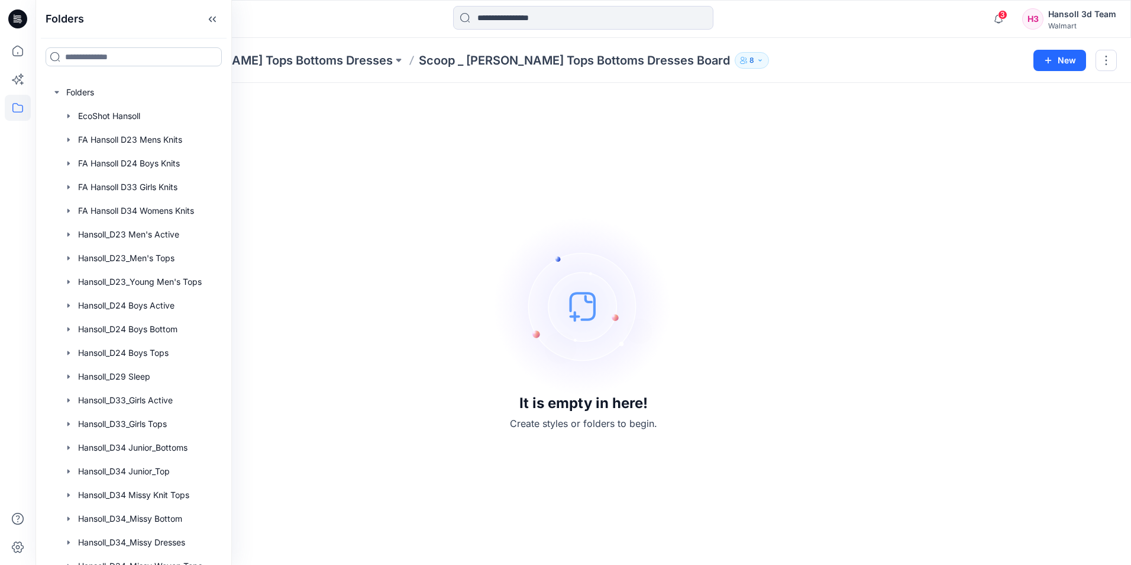
click at [108, 59] on input at bounding box center [134, 56] width 176 height 19
type input "**"
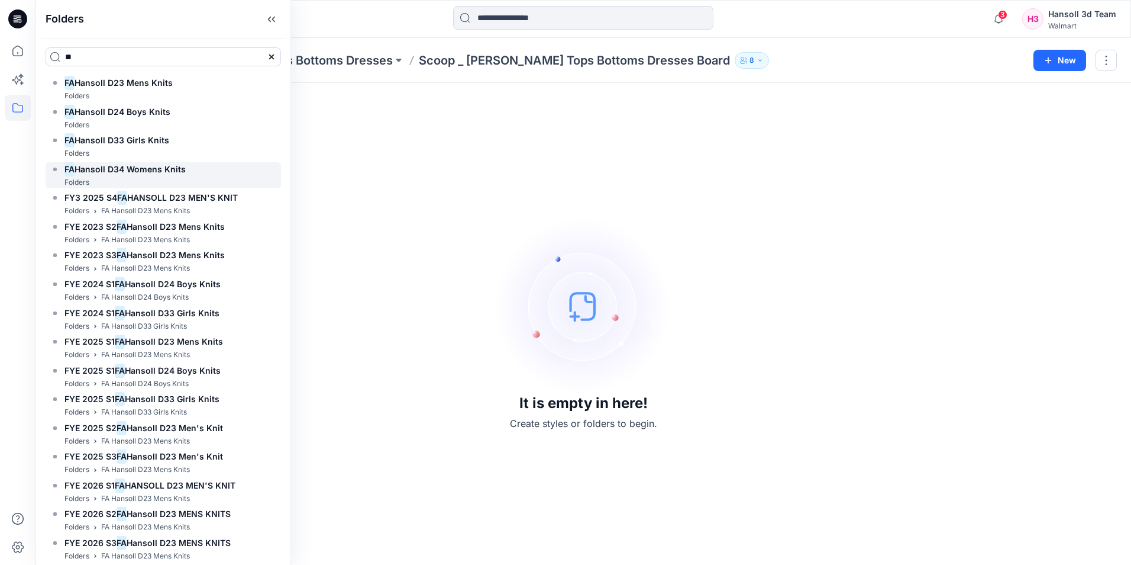
click at [184, 175] on h6 "FA Hansoll D34 Womens Knits" at bounding box center [124, 169] width 121 height 14
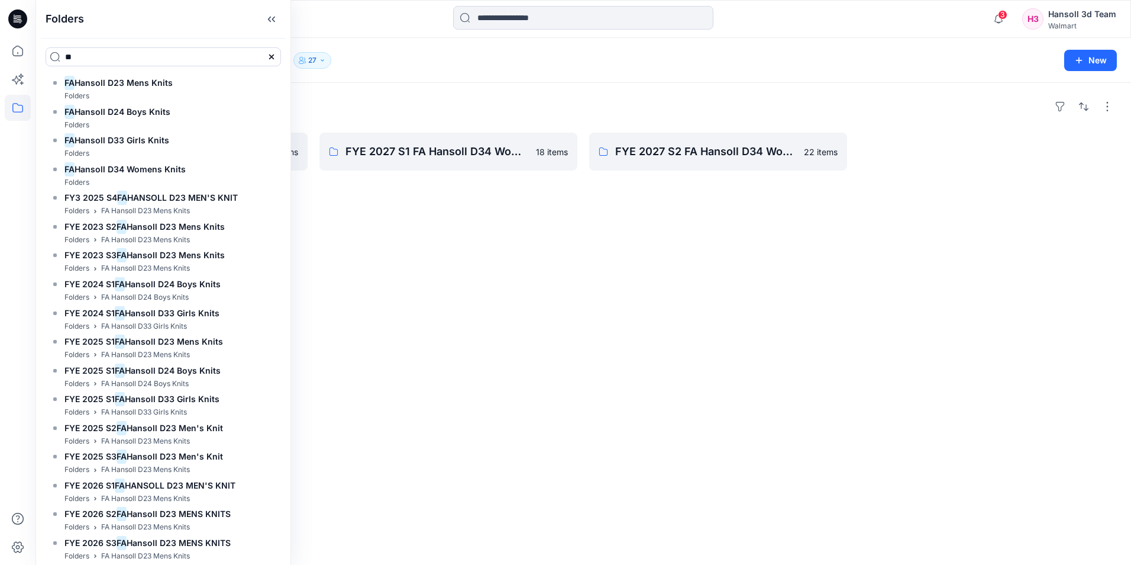
click at [579, 250] on div "Folders FYE 2027 S3 FA Hansoll D34 Womens Knits 0 items FYE 2027 S1 FA Hansoll …" at bounding box center [584, 324] width 1096 height 482
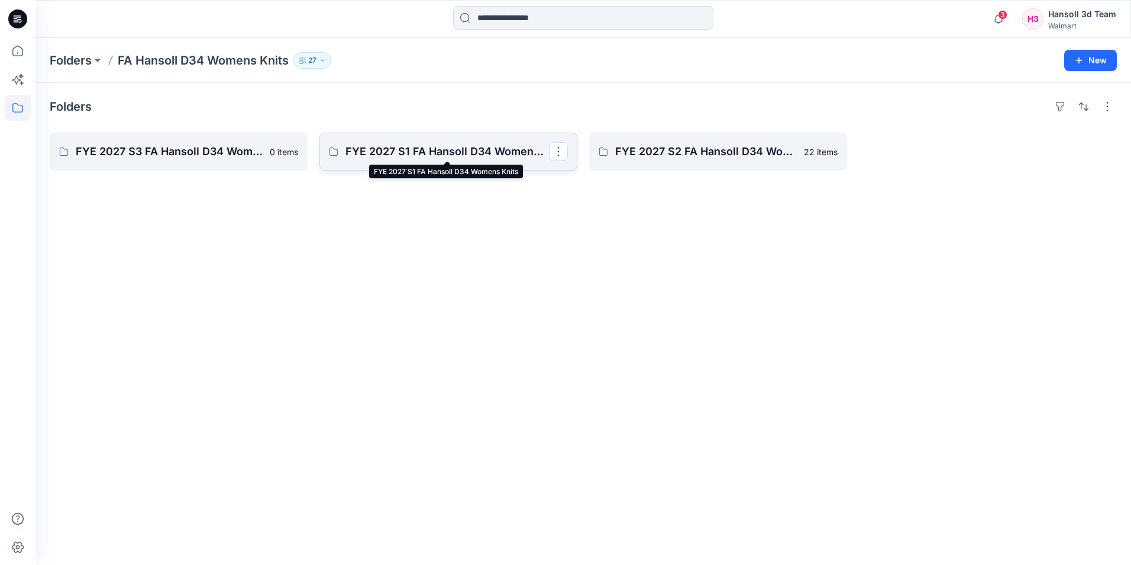
click at [459, 157] on p "FYE 2027 S1 FA Hansoll D34 Womens Knits" at bounding box center [448, 151] width 204 height 17
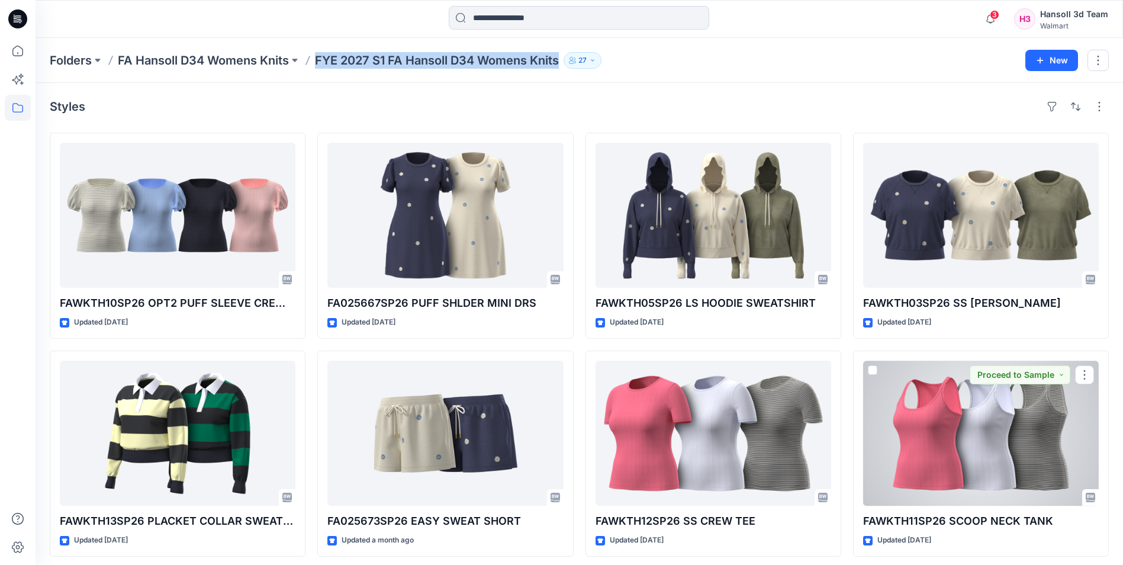
drag, startPoint x: 317, startPoint y: 59, endPoint x: 563, endPoint y: 67, distance: 246.3
click at [559, 67] on p "FYE 2027 S1 FA Hansoll D34 Womens Knits" at bounding box center [437, 60] width 244 height 17
copy p "FYE 2027 S1 FA Hansoll D34 Womens Knits"
drag, startPoint x: 563, startPoint y: 67, endPoint x: 508, endPoint y: 99, distance: 63.9
click at [509, 103] on div "Styles" at bounding box center [579, 106] width 1059 height 19
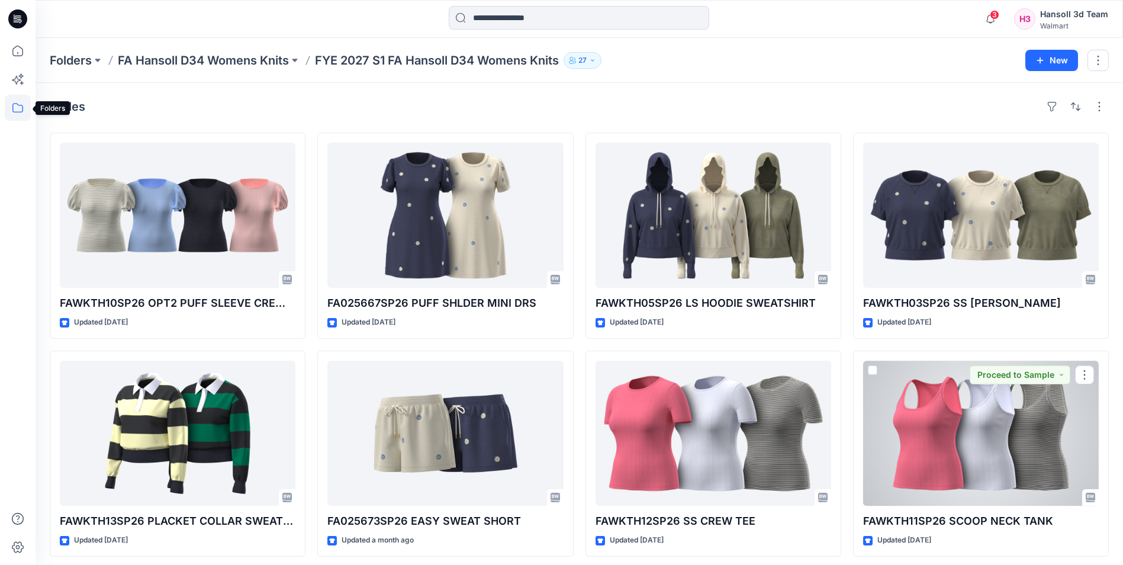
click at [27, 107] on icon at bounding box center [18, 108] width 26 height 26
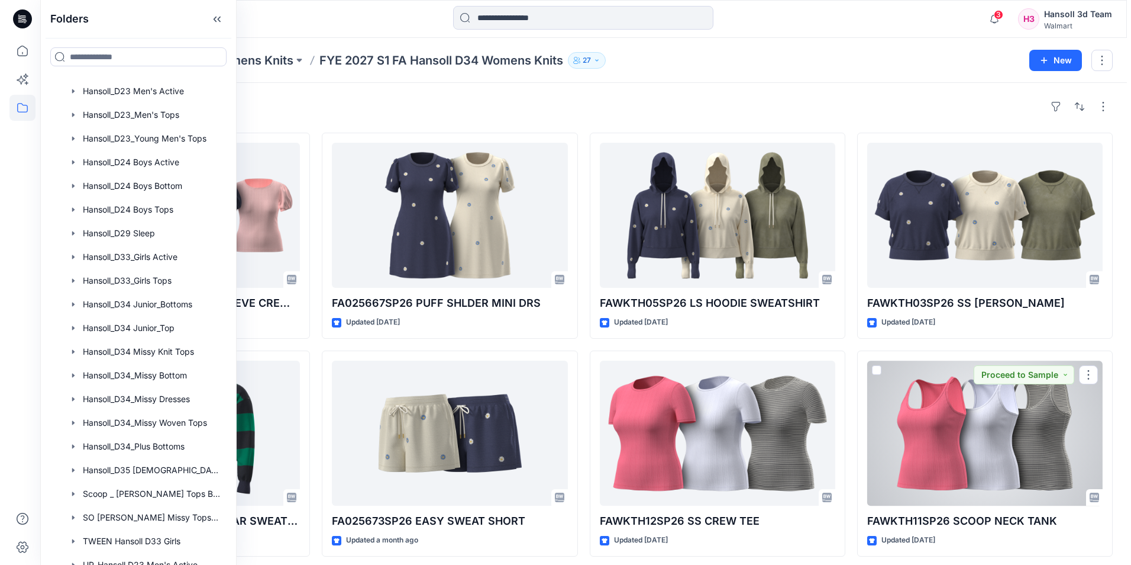
scroll to position [37, 0]
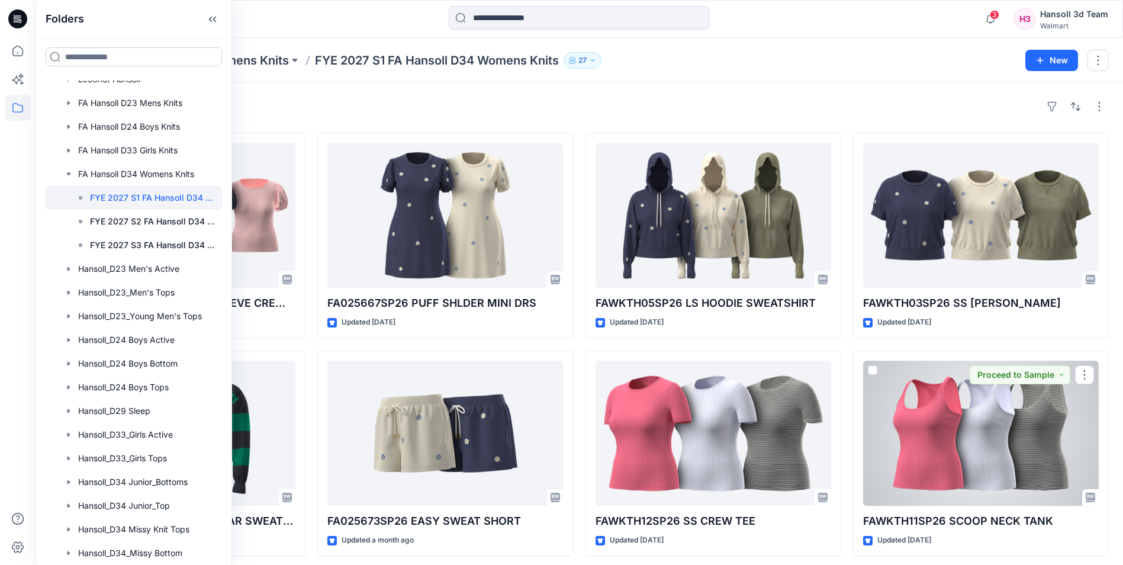
click at [120, 53] on input at bounding box center [134, 56] width 176 height 19
type input "*"
type input "*****"
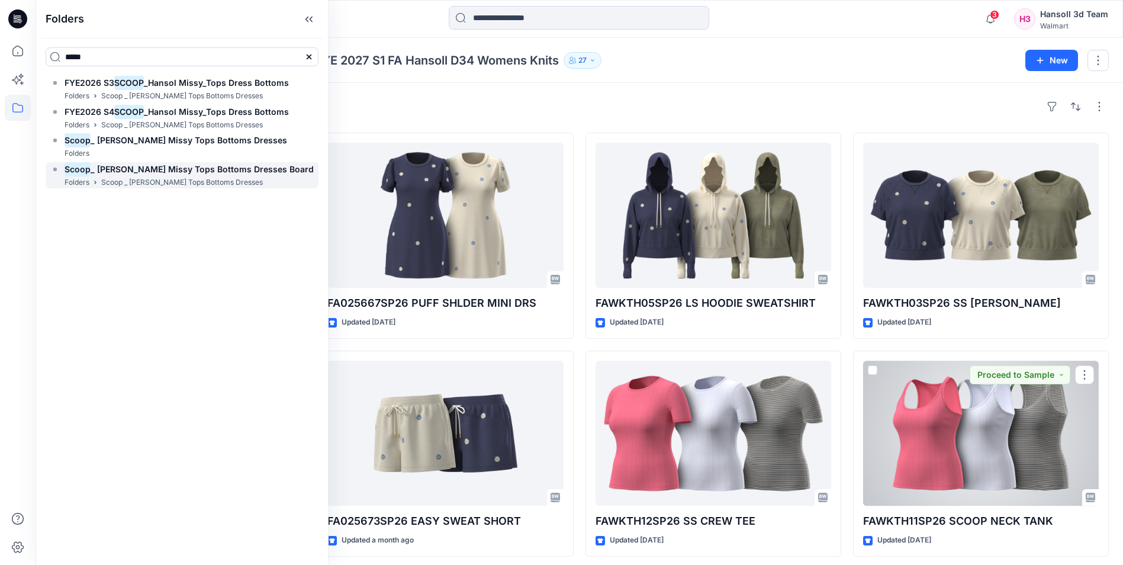
click at [206, 185] on p "Scoop _ [PERSON_NAME] Tops Bottoms Dresses" at bounding box center [182, 182] width 162 height 12
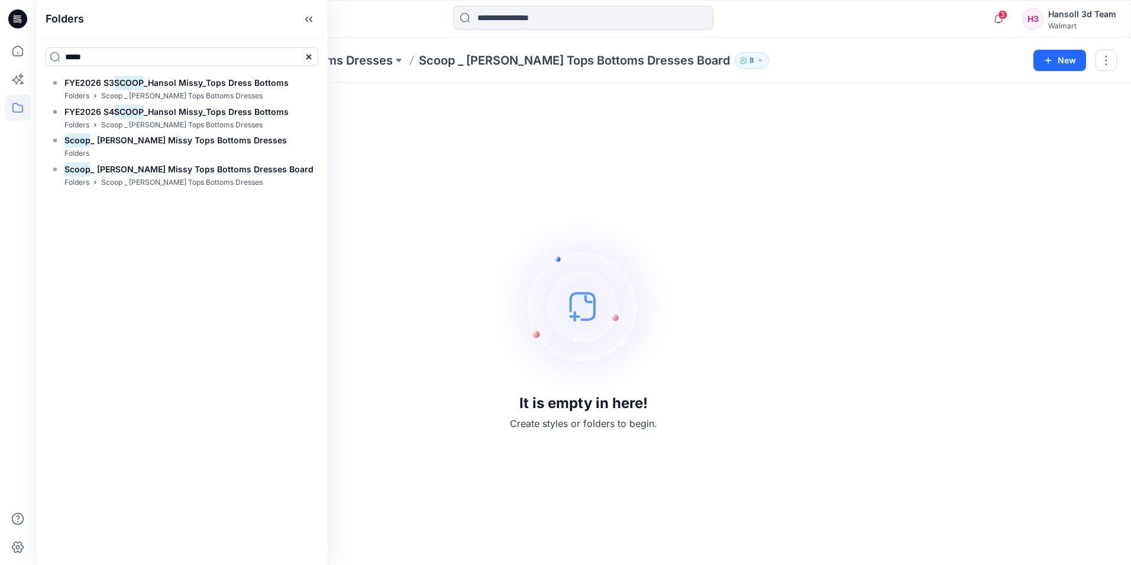
click at [591, 180] on div "It is empty in here! Create styles or folders to begin." at bounding box center [583, 323] width 1067 height 453
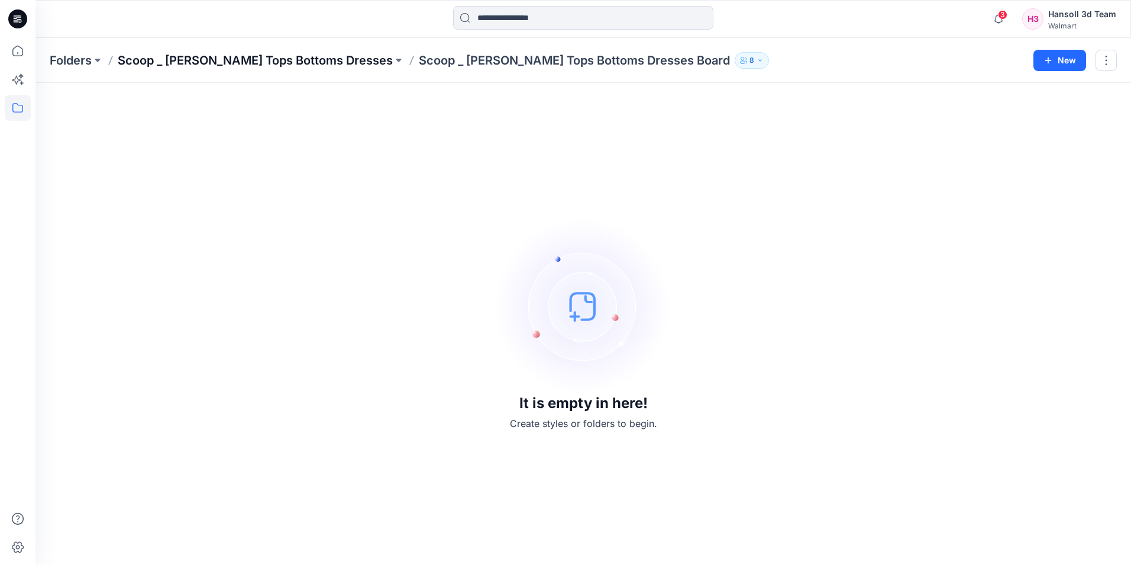
click at [352, 64] on p "Scoop _ [PERSON_NAME] Tops Bottoms Dresses" at bounding box center [255, 60] width 275 height 17
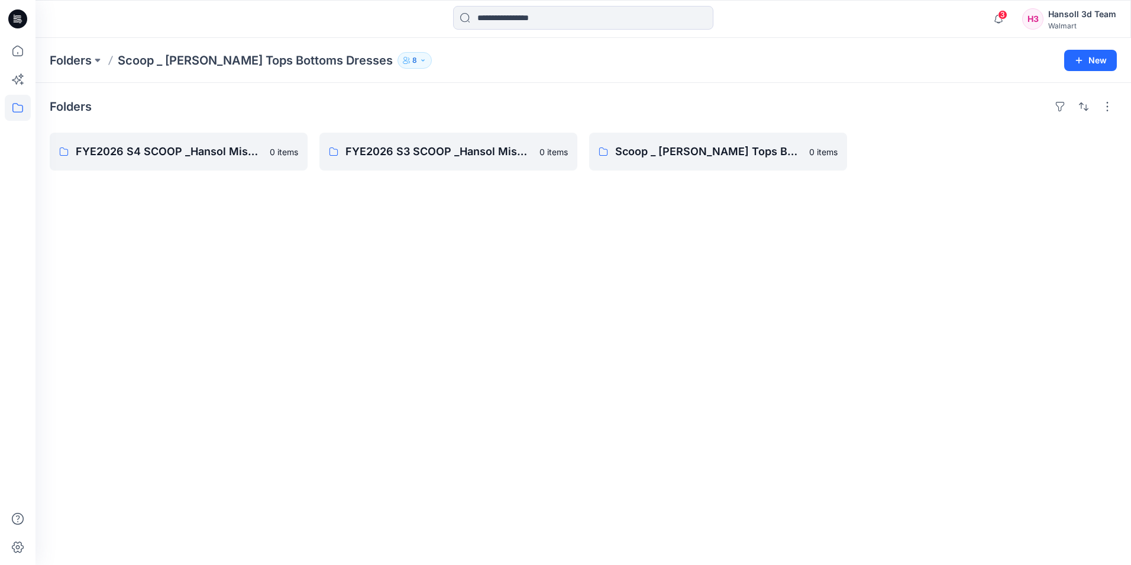
click at [207, 262] on div "Folders FYE2026 S4 SCOOP _Hansol Missy_Tops Dress Bottoms 0 items FYE2026 S3 SC…" at bounding box center [584, 324] width 1096 height 482
click at [1082, 62] on icon "button" at bounding box center [1079, 60] width 9 height 9
click at [1023, 113] on icon "button" at bounding box center [1024, 112] width 9 height 9
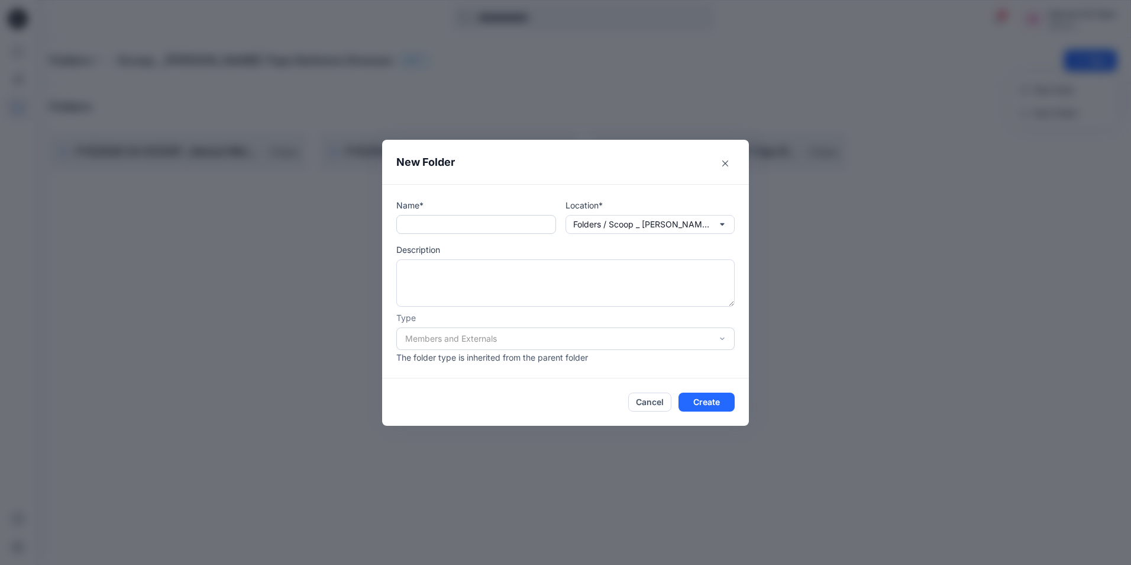
click at [447, 223] on input "text" at bounding box center [476, 224] width 160 height 19
paste input "**********"
drag, startPoint x: 547, startPoint y: 224, endPoint x: 375, endPoint y: 216, distance: 172.4
click at [375, 216] on div "**********" at bounding box center [565, 282] width 1131 height 565
click at [449, 221] on input "**********" at bounding box center [476, 224] width 160 height 19
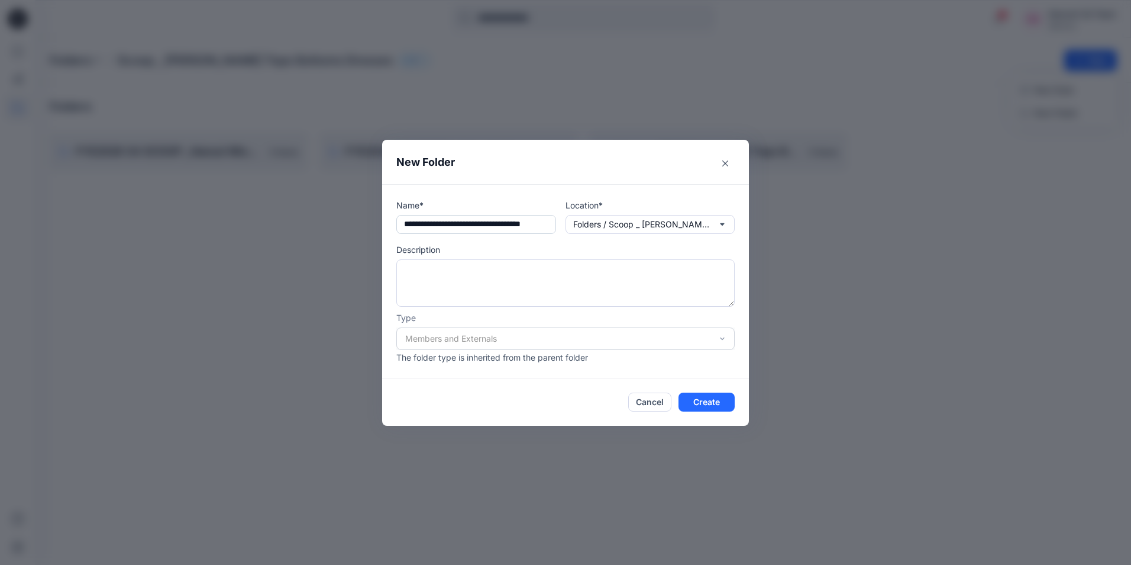
click at [452, 224] on input "**********" at bounding box center [476, 224] width 160 height 19
type input "**********"
click at [715, 401] on button "Create" at bounding box center [707, 401] width 56 height 19
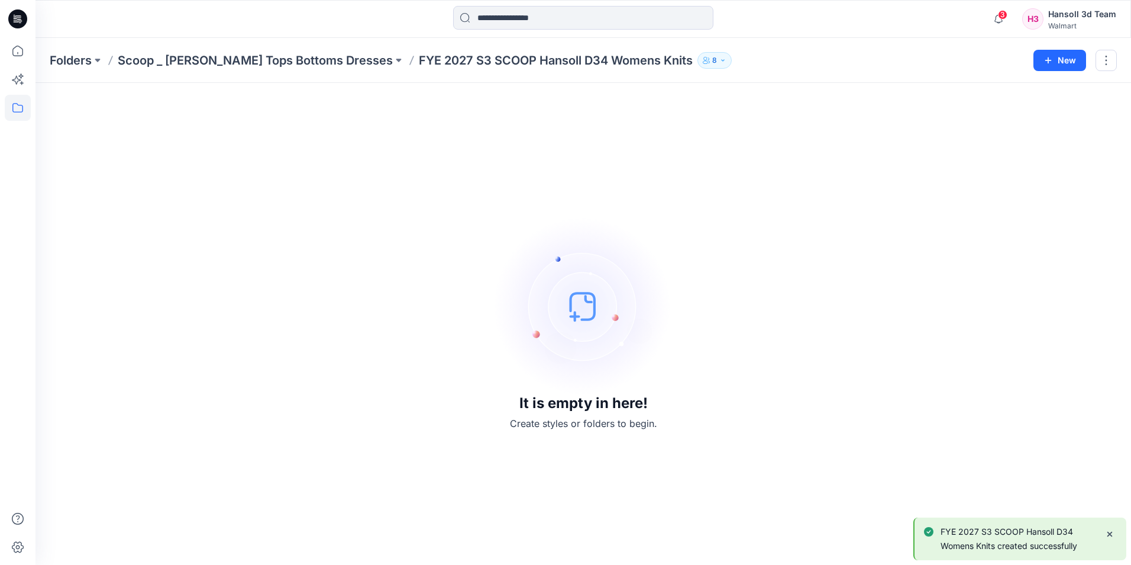
drag, startPoint x: 357, startPoint y: 283, endPoint x: 351, endPoint y: 282, distance: 6.2
click at [357, 283] on div "It is empty in here! Create styles or folders to begin." at bounding box center [583, 323] width 1067 height 453
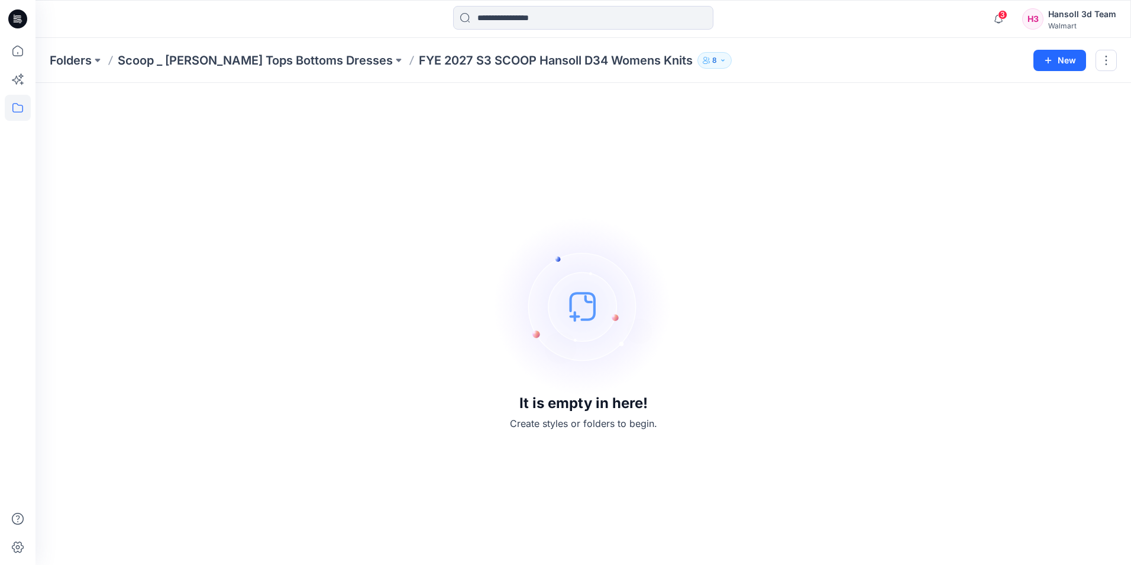
click at [413, 382] on div "It is empty in here! Create styles or folders to begin." at bounding box center [583, 323] width 1067 height 453
